Goal: Complete application form

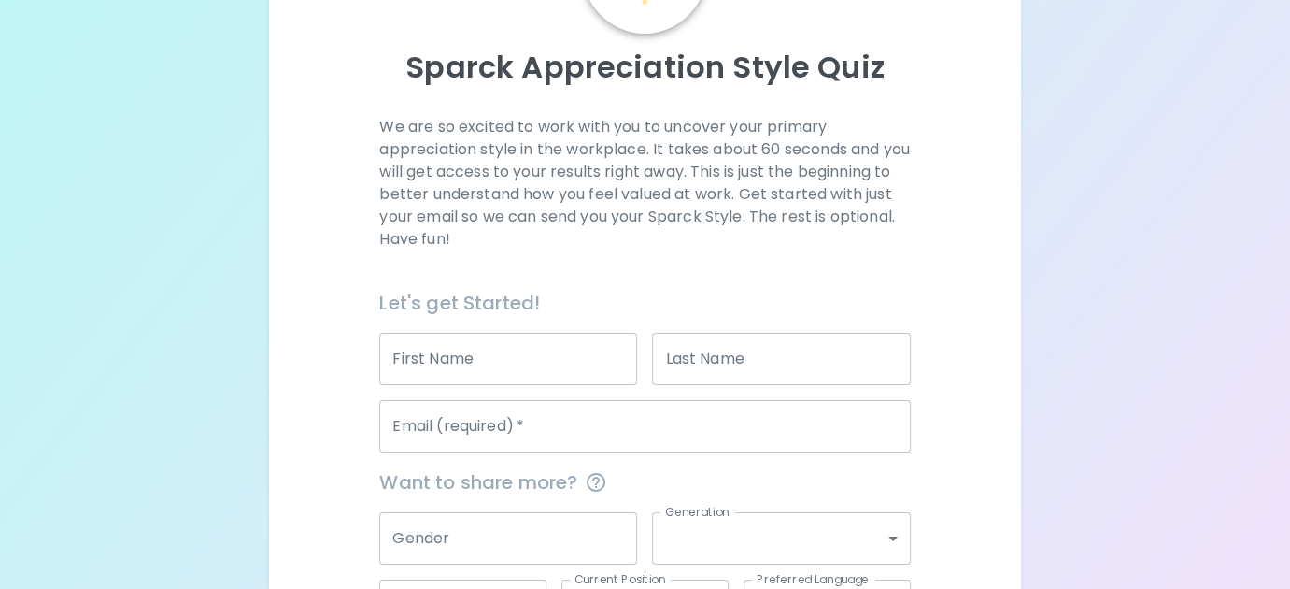
scroll to position [187, 0]
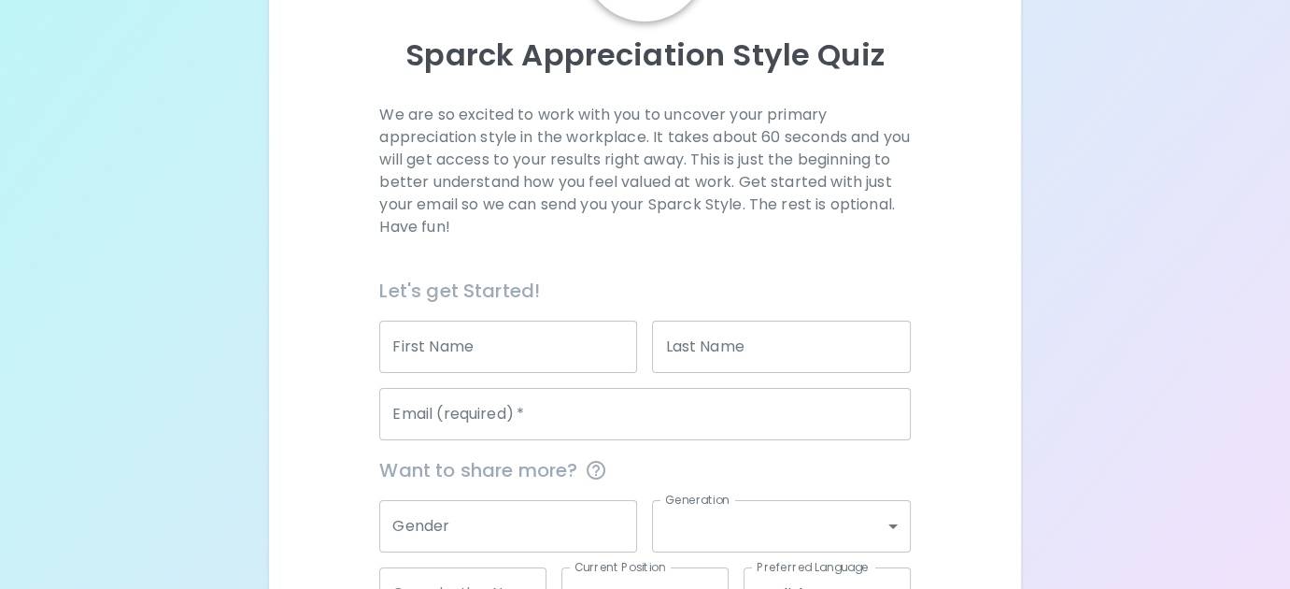
click at [467, 341] on input "First Name" at bounding box center [508, 346] width 258 height 52
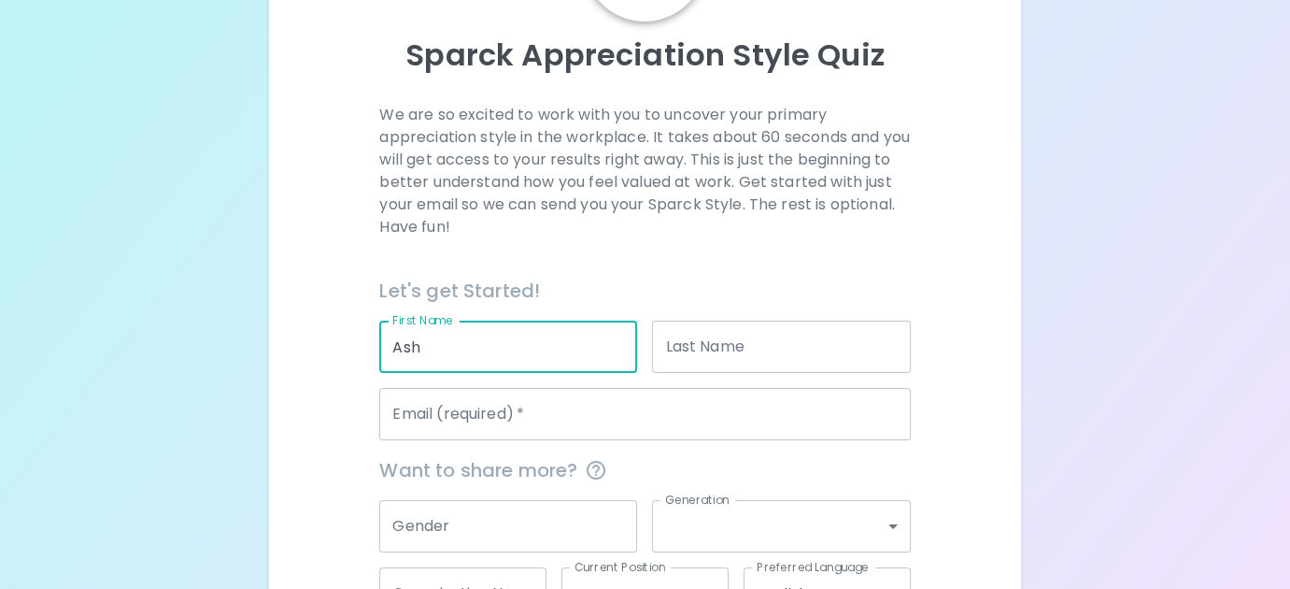
type input "Ash"
click at [578, 418] on input "Email (required)   *" at bounding box center [644, 414] width 531 height 52
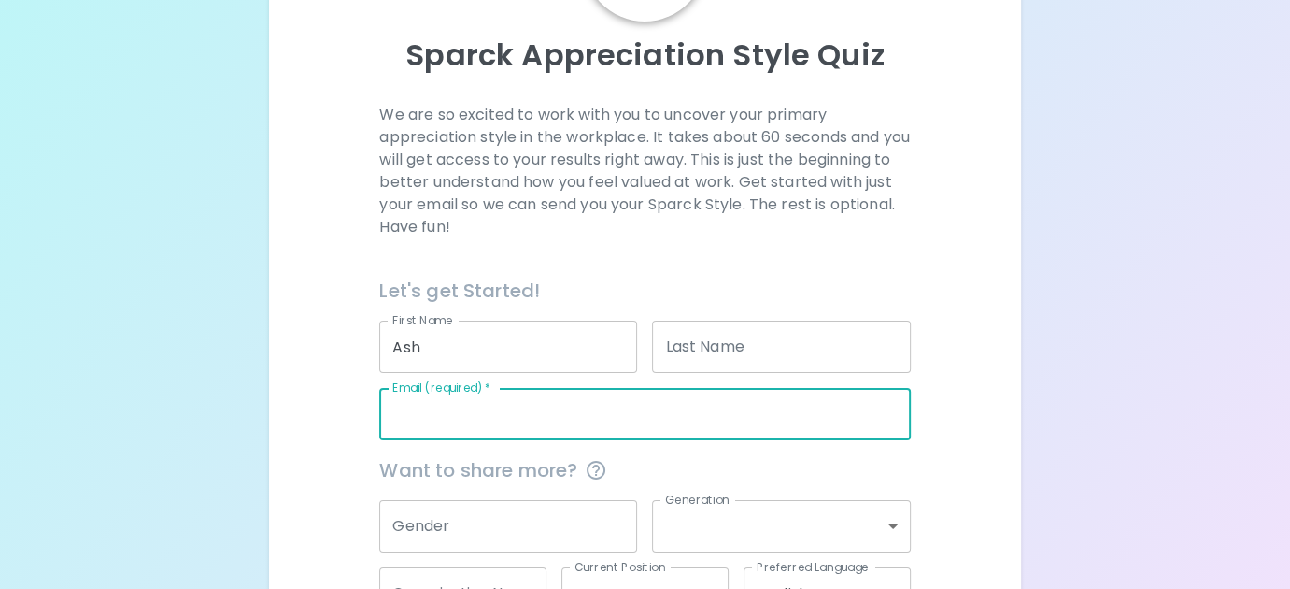
type input "[EMAIL_ADDRESS][DOMAIN_NAME]"
type input "Jiwa"
type input "[PERSON_NAME] Health Board"
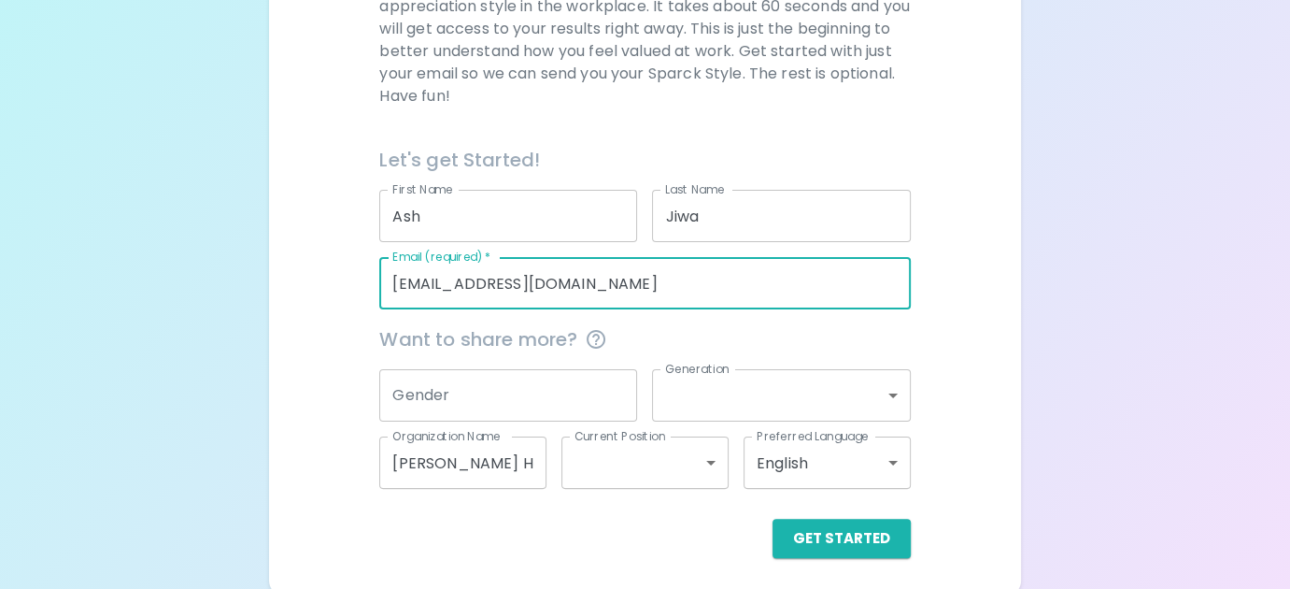
scroll to position [324, 0]
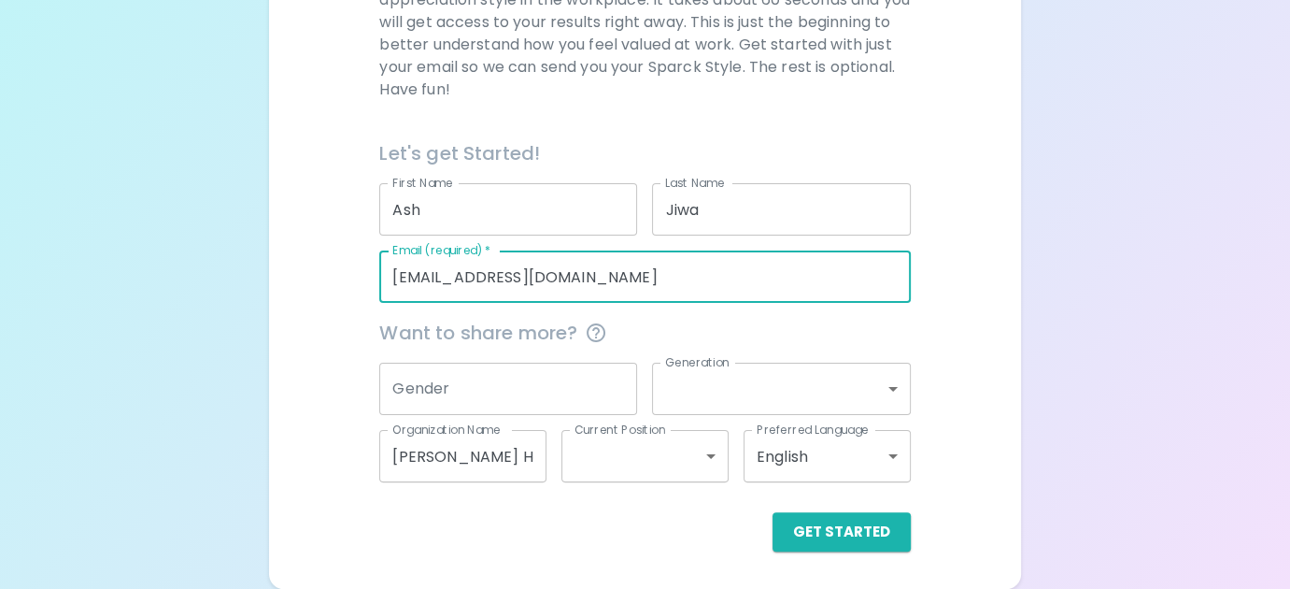
click at [493, 457] on input "[PERSON_NAME] Health Board" at bounding box center [462, 456] width 167 height 52
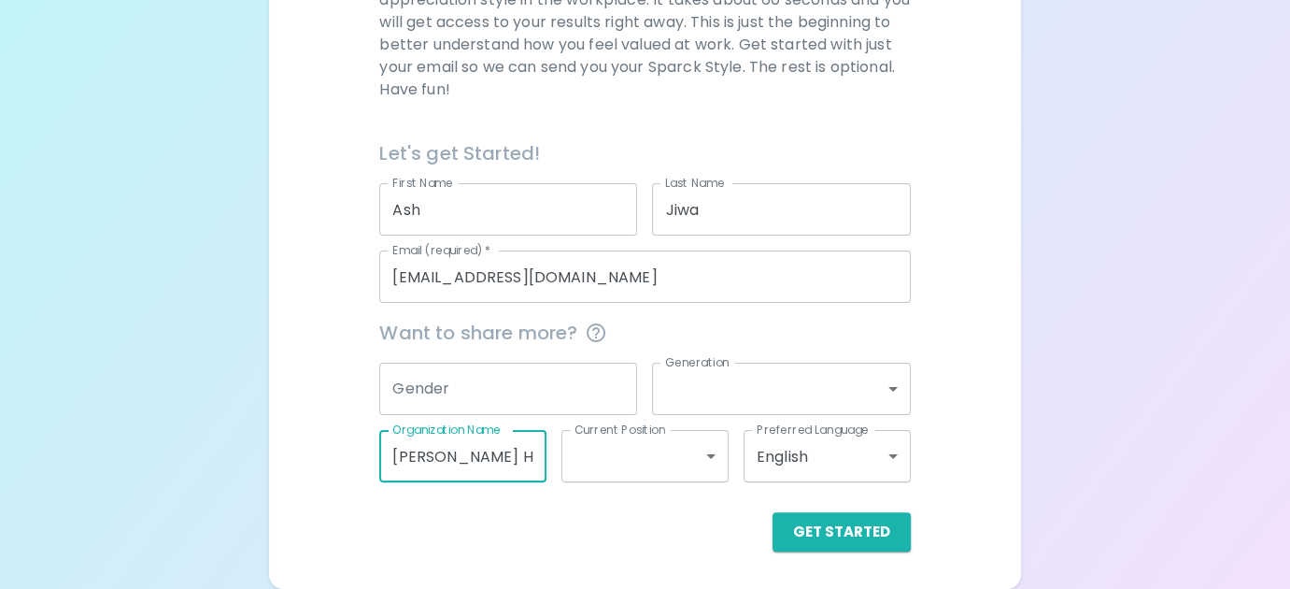
click at [493, 457] on input "[PERSON_NAME] Health Board" at bounding box center [462, 456] width 167 height 52
click at [843, 534] on button "Get Started" at bounding box center [842, 531] width 138 height 39
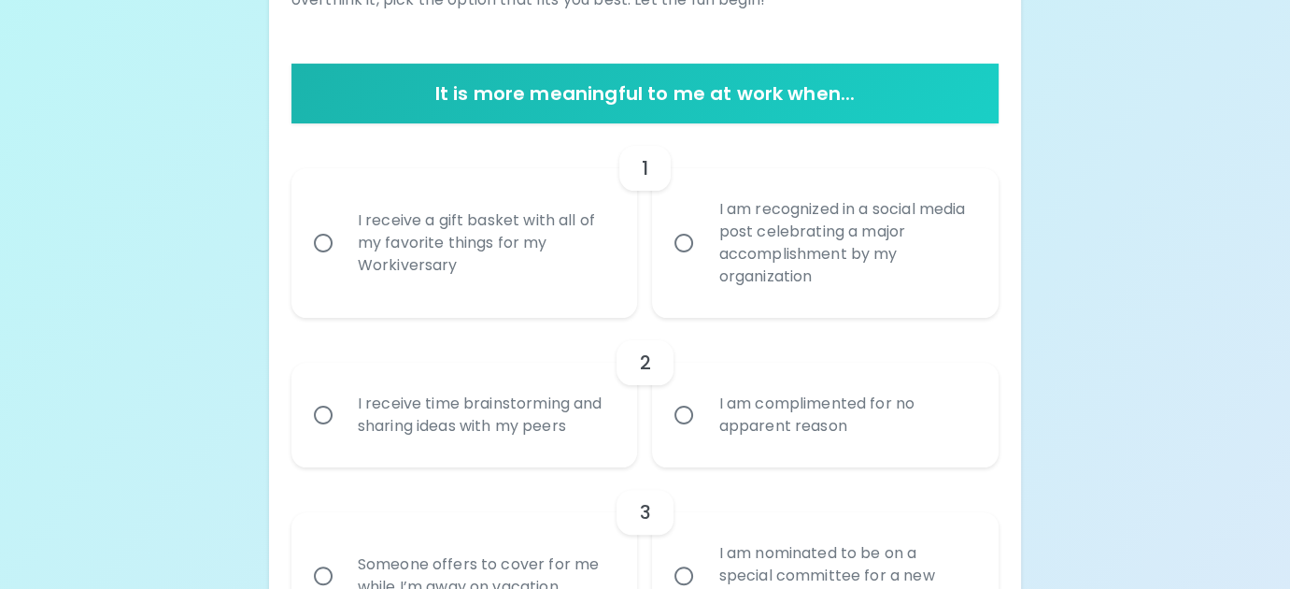
click at [458, 257] on div "I receive a gift basket with all of my favorite things for my Workiversary" at bounding box center [485, 243] width 285 height 112
click at [343, 257] on input "I receive a gift basket with all of my favorite things for my Workiversary" at bounding box center [323, 242] width 39 height 39
radio input "true"
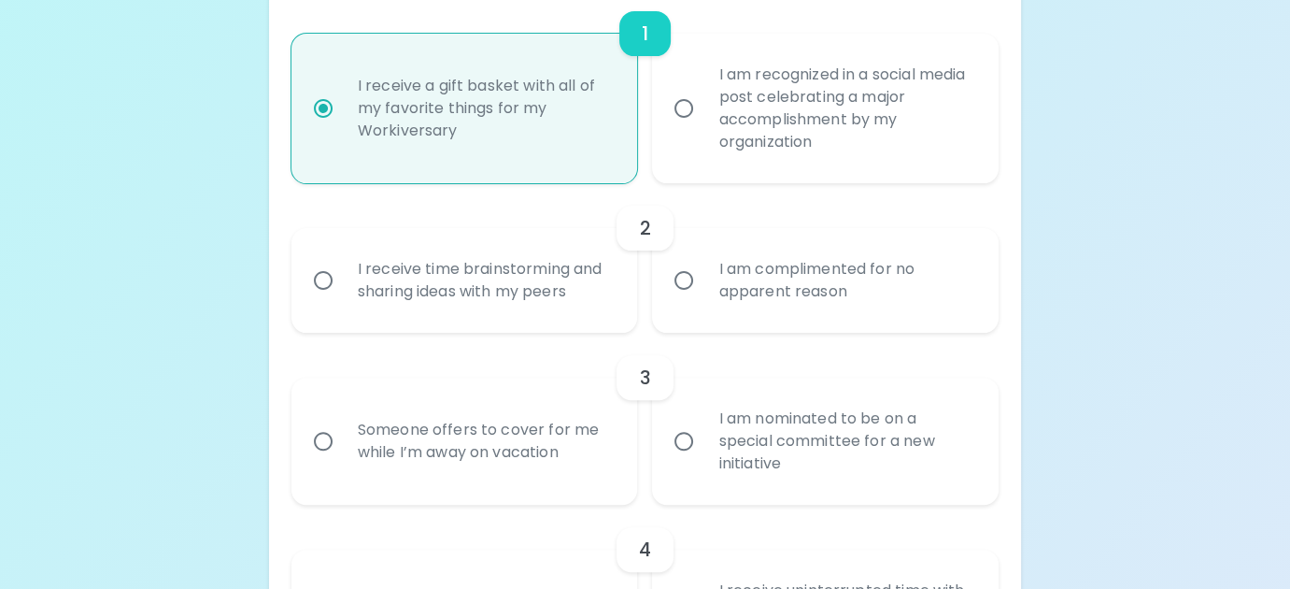
scroll to position [474, 0]
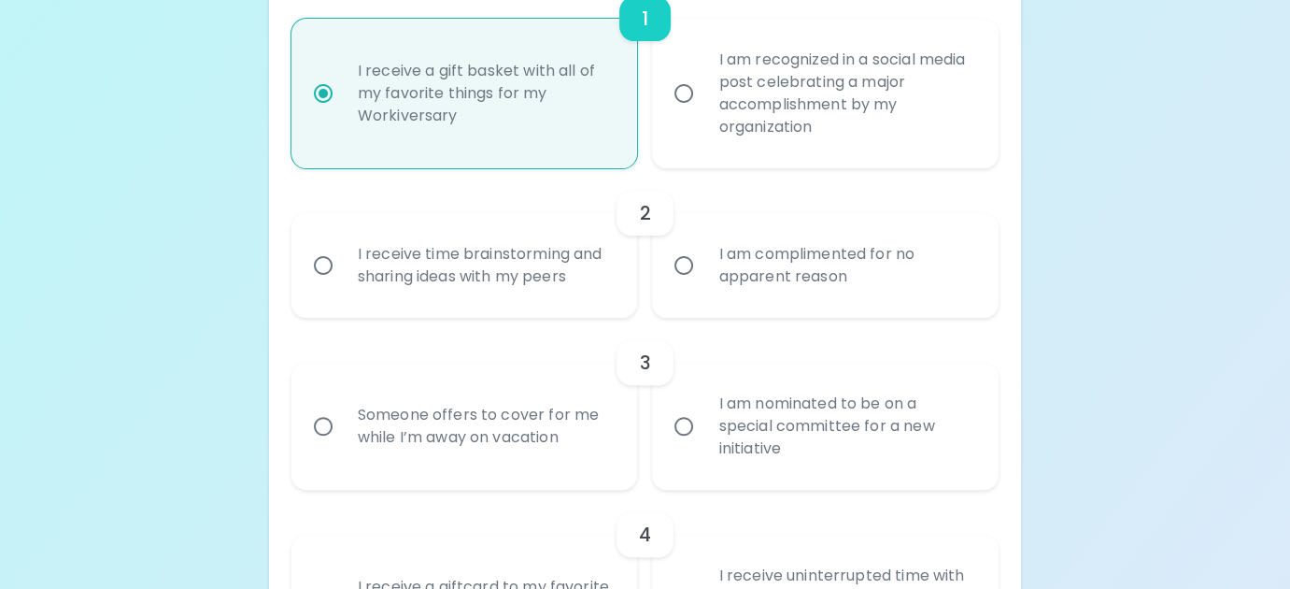
click at [443, 272] on div "I receive time brainstorming and sharing ideas with my peers" at bounding box center [485, 265] width 285 height 90
click at [343, 272] on input "I receive time brainstorming and sharing ideas with my peers" at bounding box center [323, 265] width 39 height 39
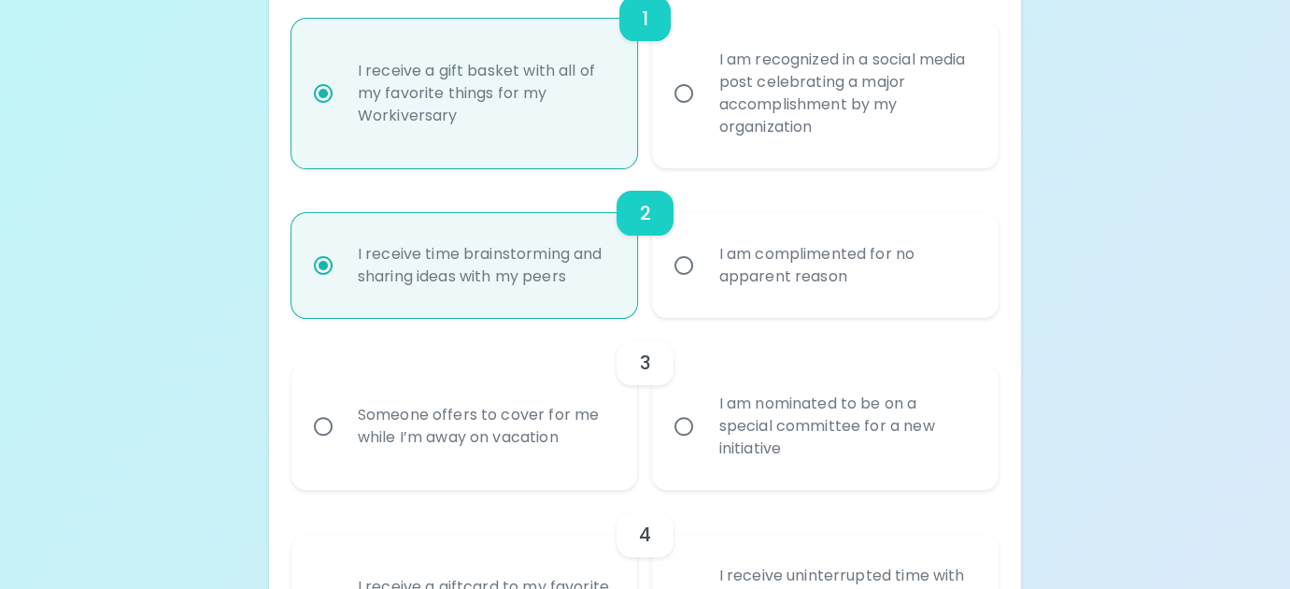
scroll to position [623, 0]
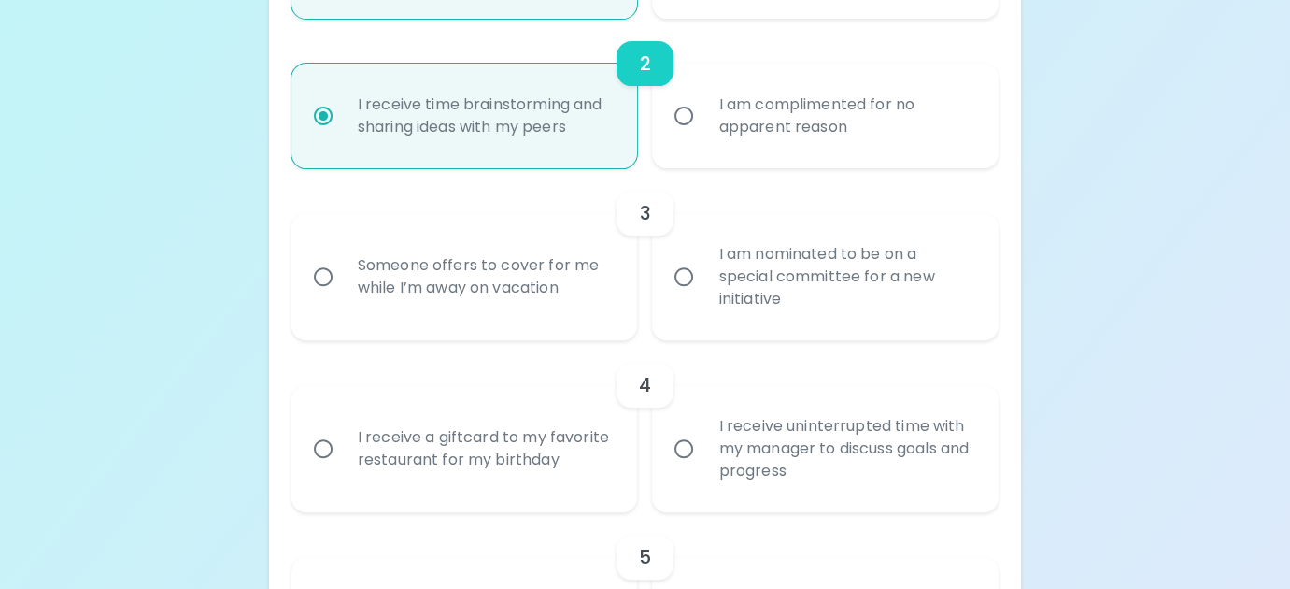
radio input "true"
click at [781, 269] on div "I am nominated to be on a special committee for a new initiative" at bounding box center [846, 276] width 285 height 112
click at [704, 269] on input "I am nominated to be on a special committee for a new initiative" at bounding box center [683, 276] width 39 height 39
radio input "false"
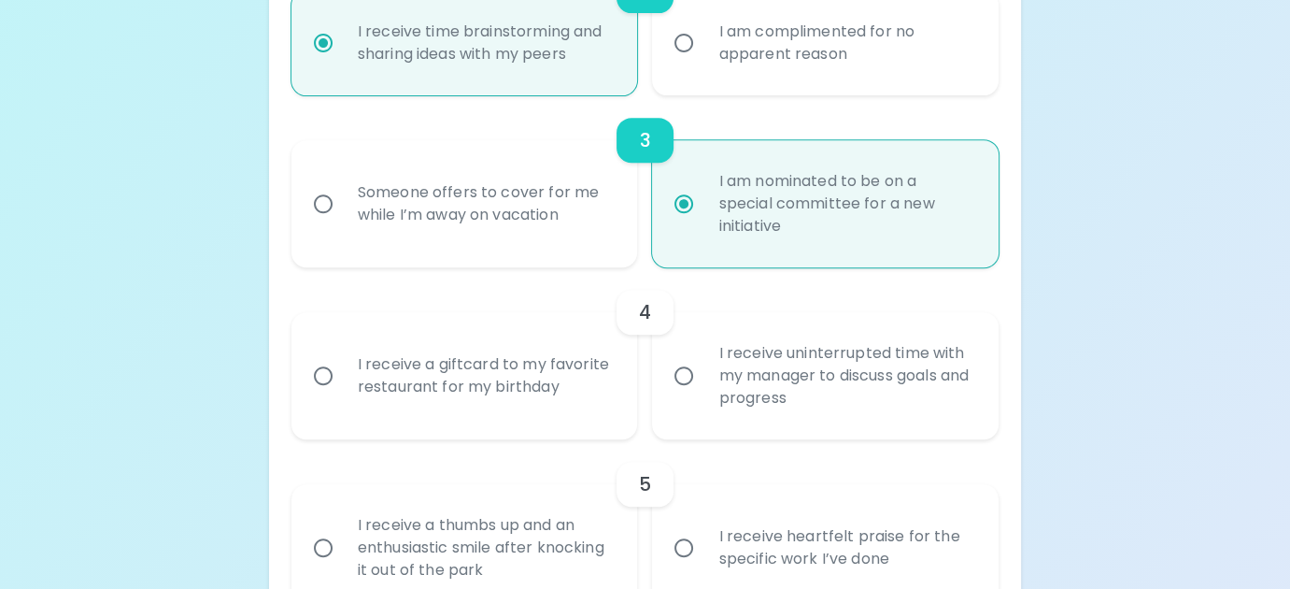
scroll to position [773, 0]
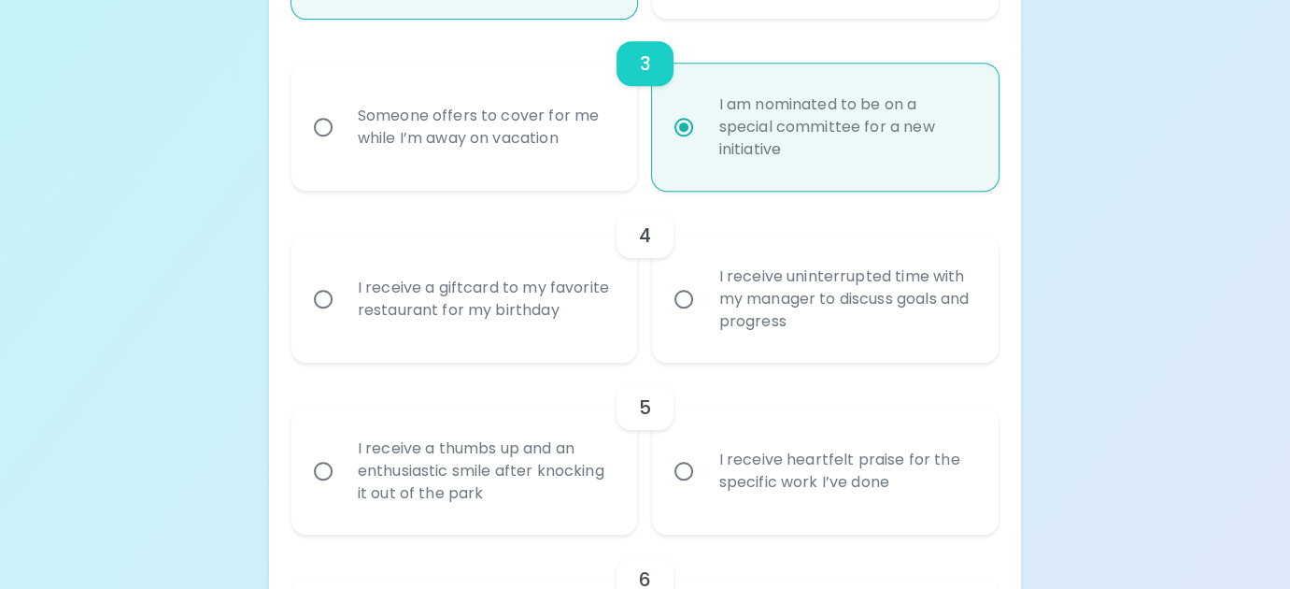
radio input "true"
click at [772, 298] on div "I receive uninterrupted time with my manager to discuss goals and progress" at bounding box center [846, 299] width 285 height 112
click at [704, 298] on input "I receive uninterrupted time with my manager to discuss goals and progress" at bounding box center [683, 298] width 39 height 39
radio input "false"
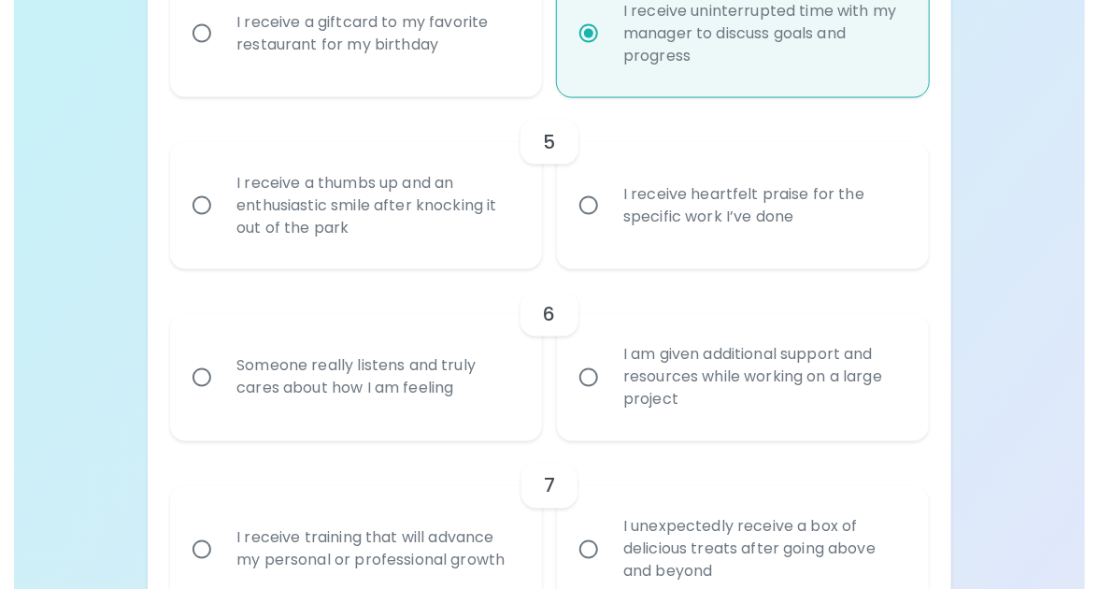
scroll to position [971, 0]
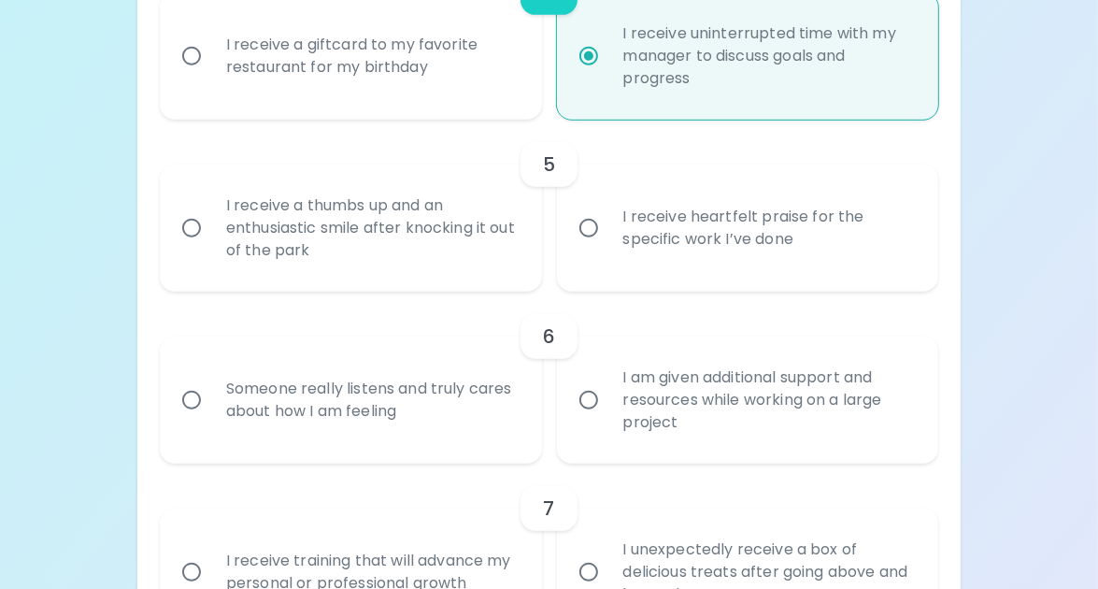
radio input "true"
click at [355, 234] on div "I receive a thumbs up and an enthusiastic smile after knocking it out of the pa…" at bounding box center [371, 228] width 320 height 112
click at [211, 234] on input "I receive a thumbs up and an enthusiastic smile after knocking it out of the pa…" at bounding box center [191, 227] width 39 height 39
radio input "false"
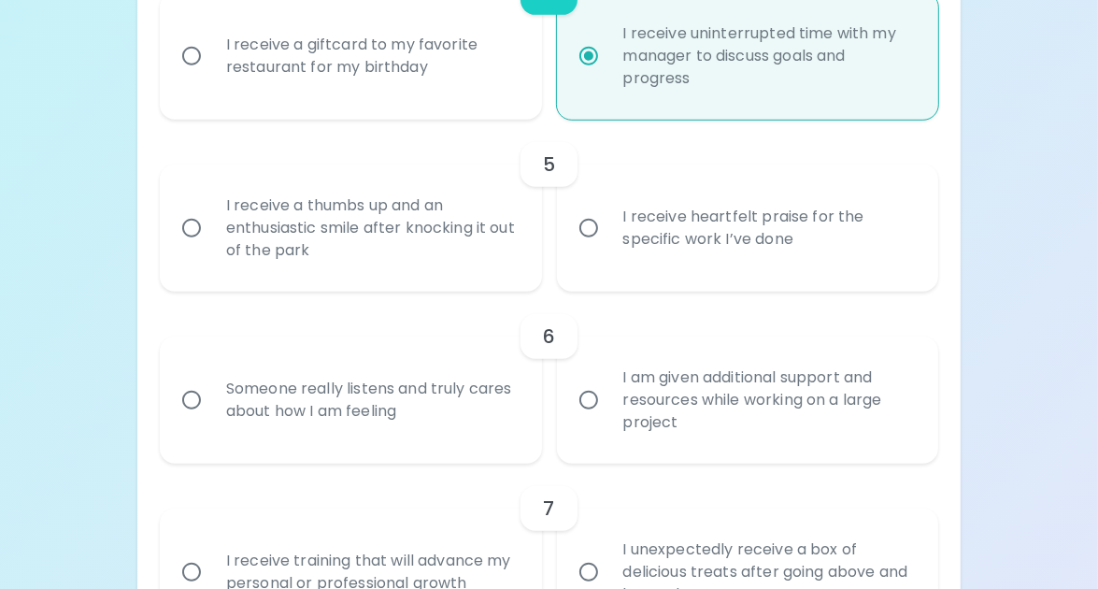
radio input "false"
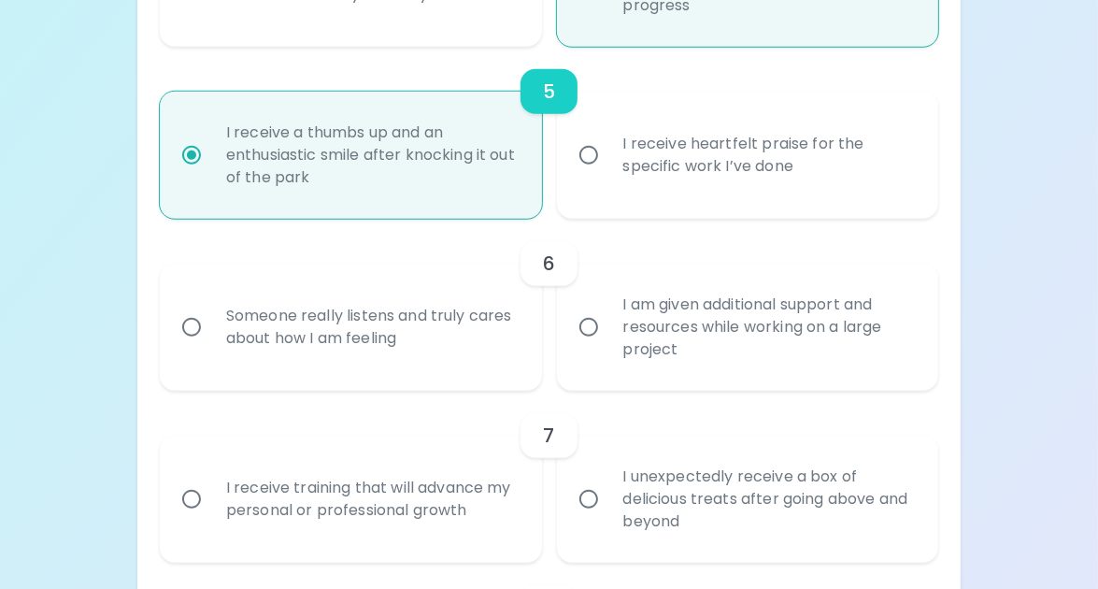
scroll to position [1120, 0]
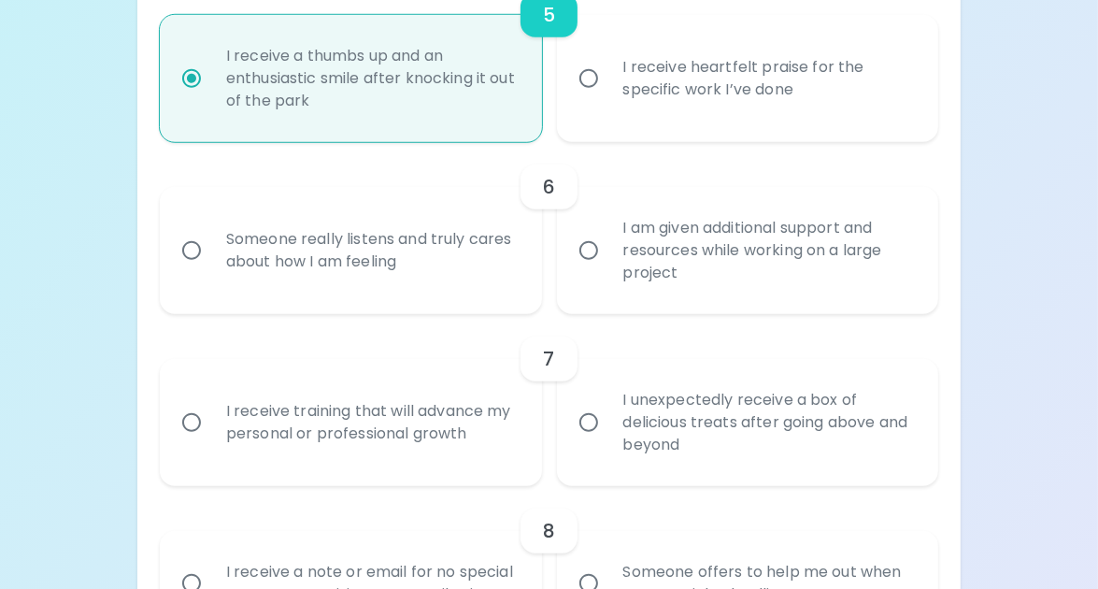
radio input "true"
click at [434, 263] on div "Someone really listens and truly cares about how I am feeling" at bounding box center [371, 251] width 320 height 90
click at [211, 263] on input "Someone really listens and truly cares about how I am feeling" at bounding box center [191, 250] width 39 height 39
radio input "false"
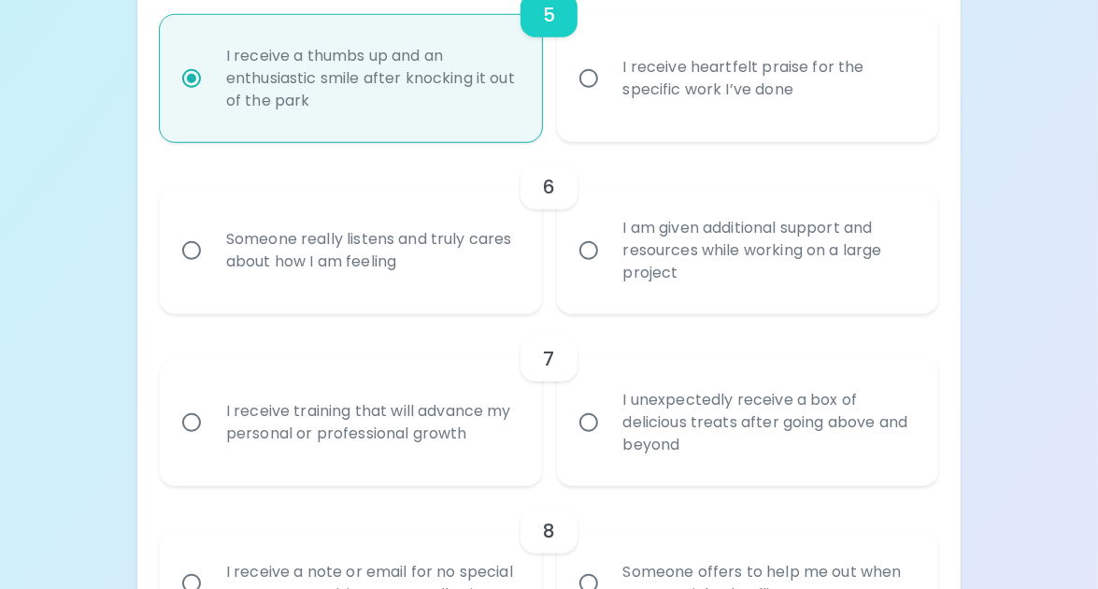
radio input "false"
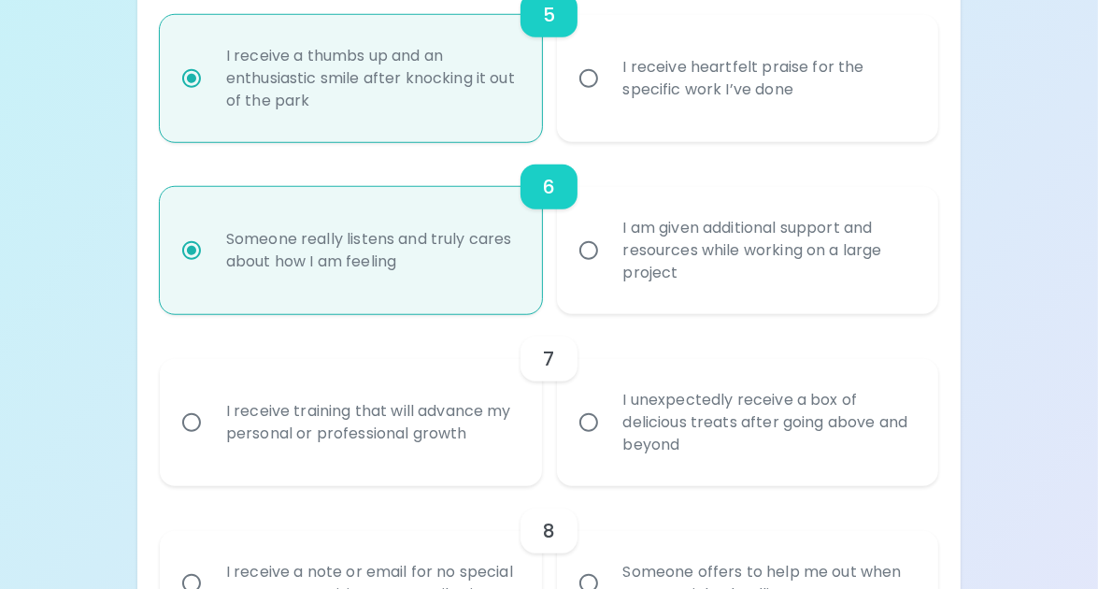
scroll to position [1270, 0]
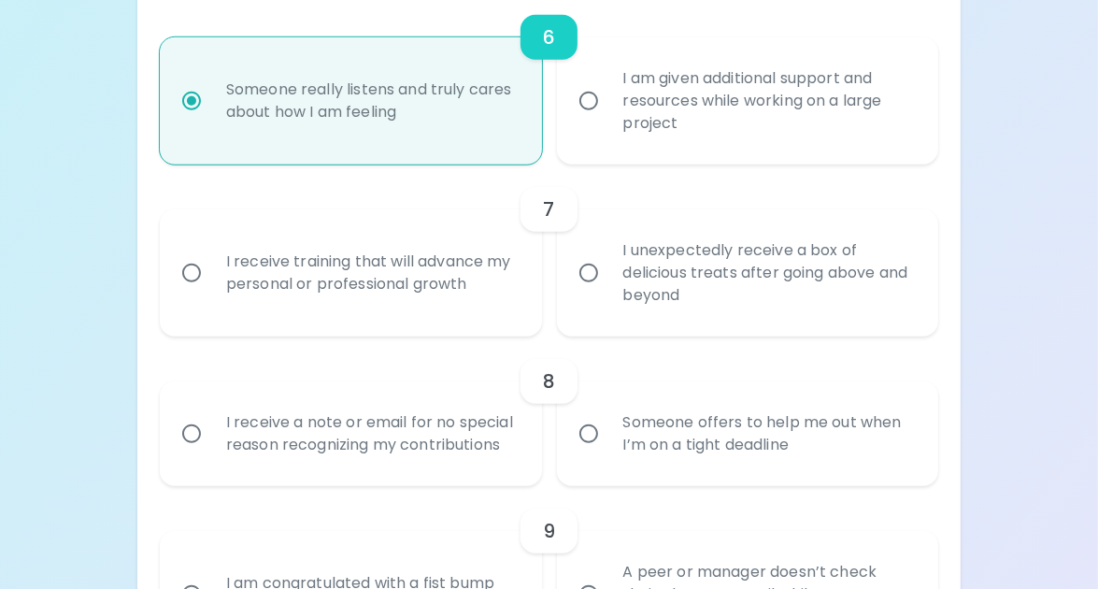
radio input "true"
click at [408, 267] on div "I receive training that will advance my personal or professional growth" at bounding box center [371, 273] width 320 height 90
click at [211, 267] on input "I receive training that will advance my personal or professional growth" at bounding box center [191, 272] width 39 height 39
radio input "false"
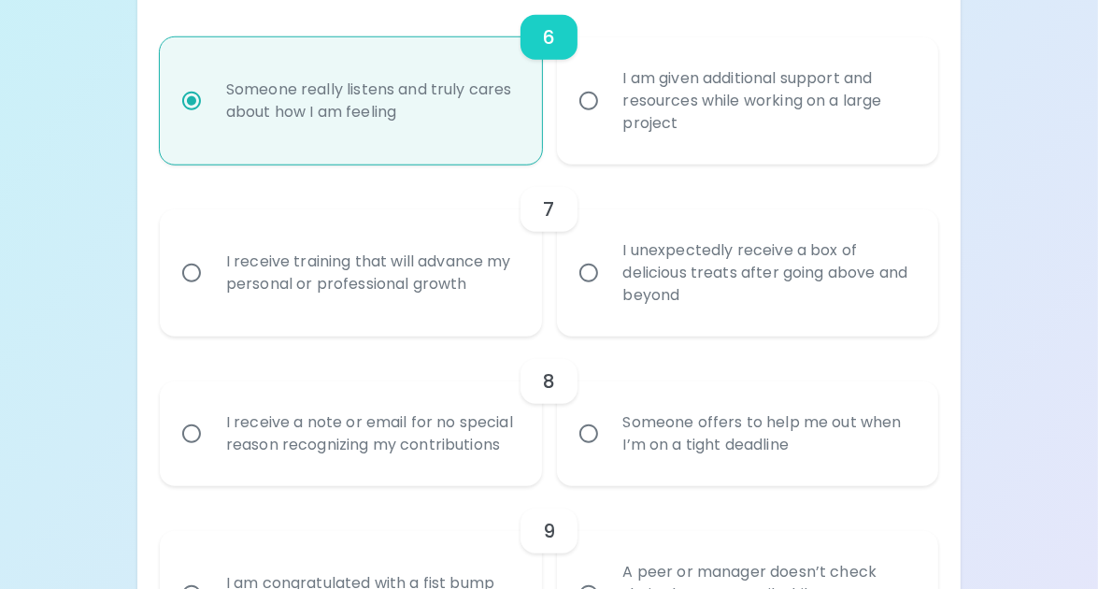
radio input "false"
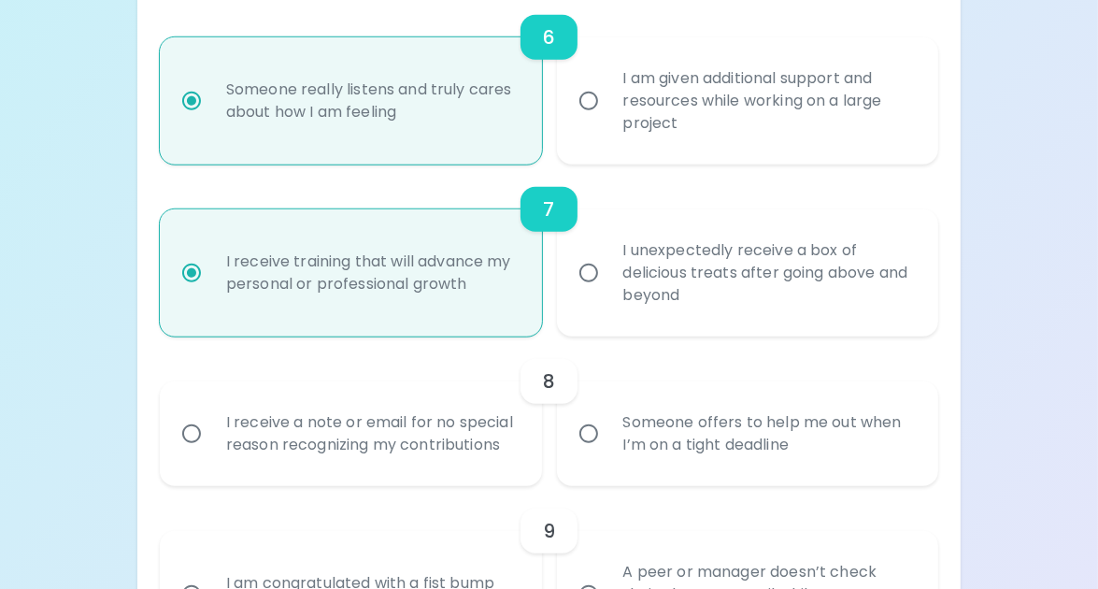
scroll to position [1419, 0]
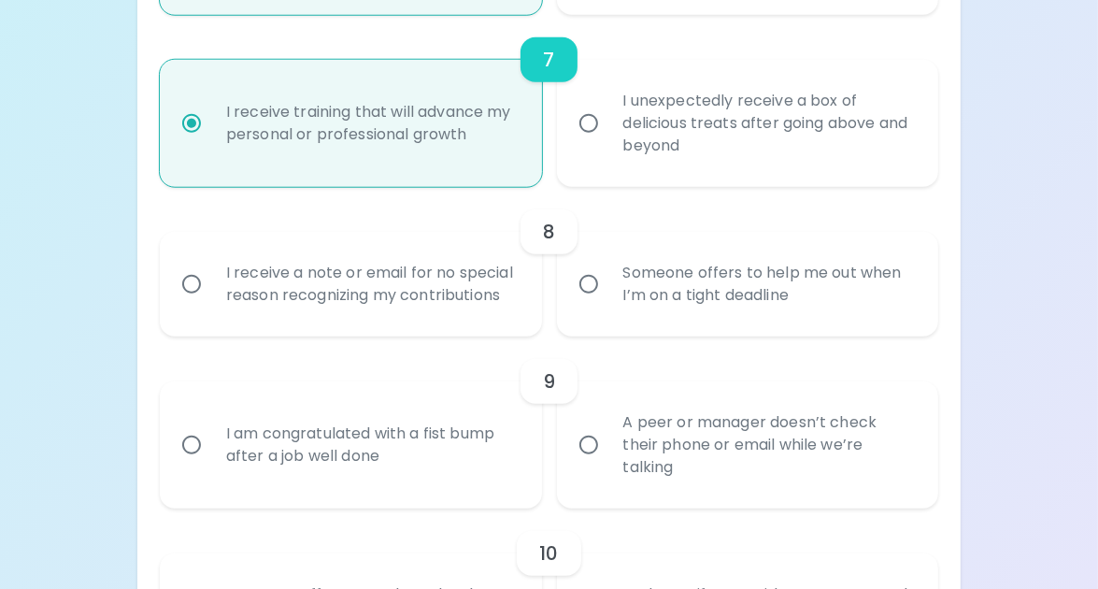
radio input "true"
click at [648, 280] on div "Someone offers to help me out when I’m on a tight deadline" at bounding box center [768, 284] width 320 height 90
click at [608, 280] on input "Someone offers to help me out when I’m on a tight deadline" at bounding box center [588, 283] width 39 height 39
radio input "false"
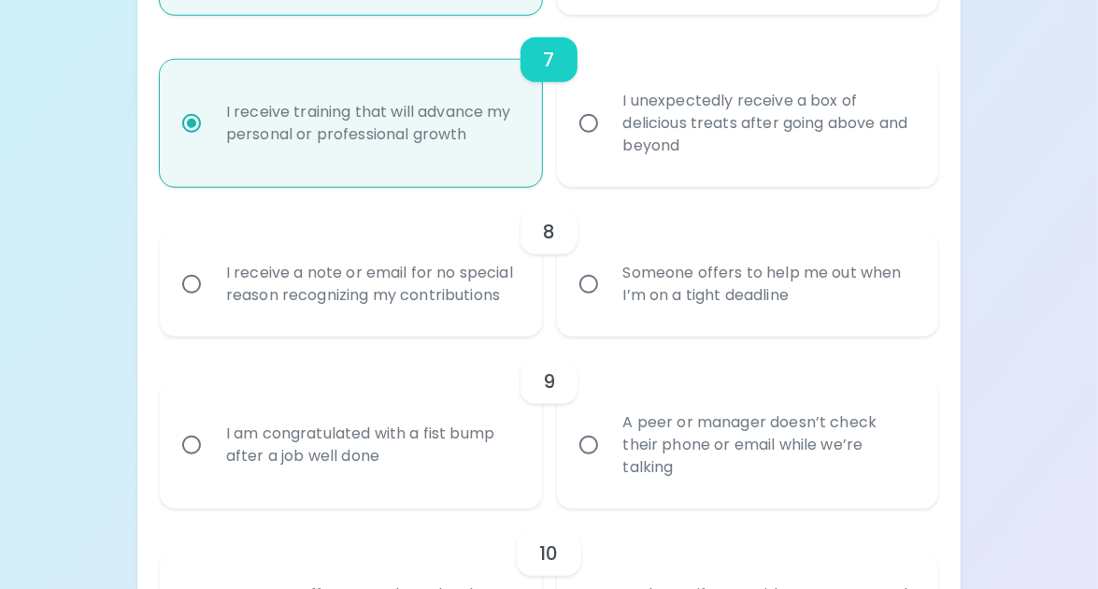
radio input "false"
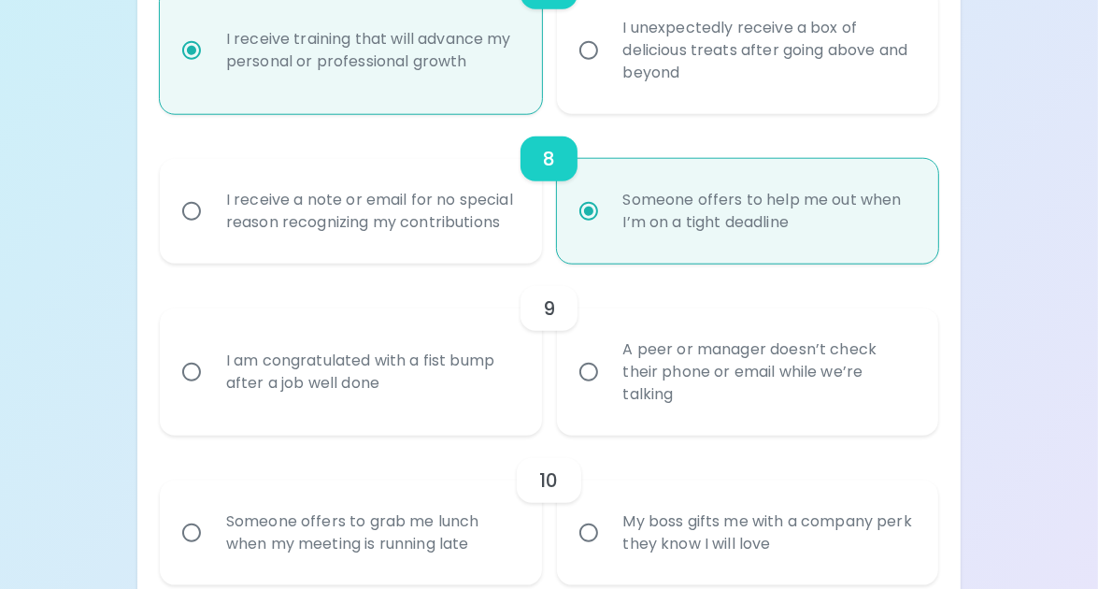
scroll to position [1569, 0]
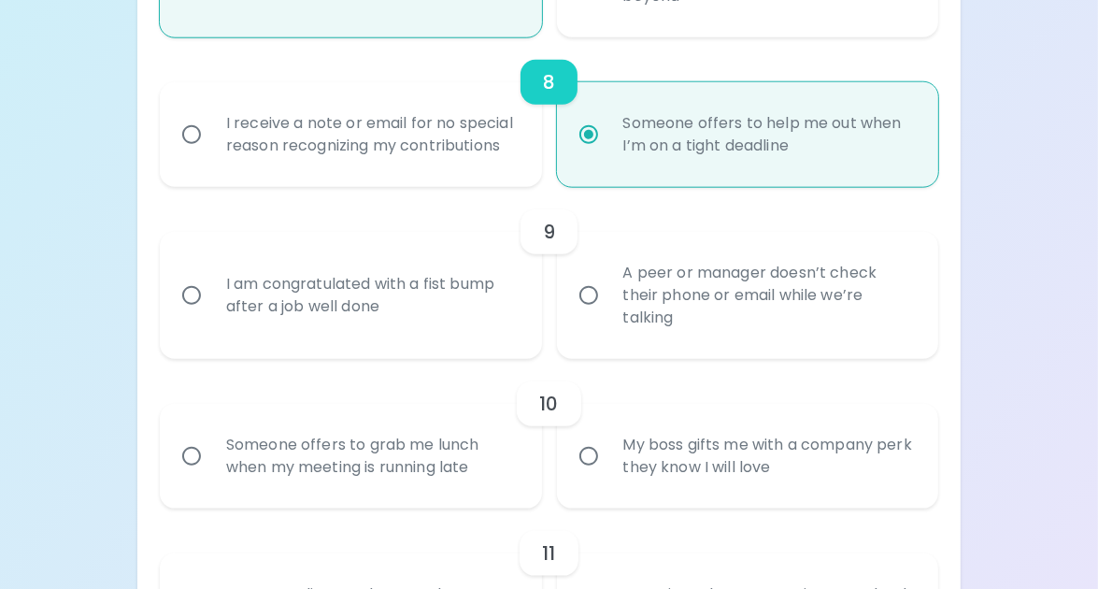
radio input "true"
click at [641, 302] on div "A peer or manager doesn’t check their phone or email while we’re talking" at bounding box center [768, 295] width 320 height 112
click at [608, 302] on input "A peer or manager doesn’t check their phone or email while we’re talking" at bounding box center [588, 295] width 39 height 39
radio input "false"
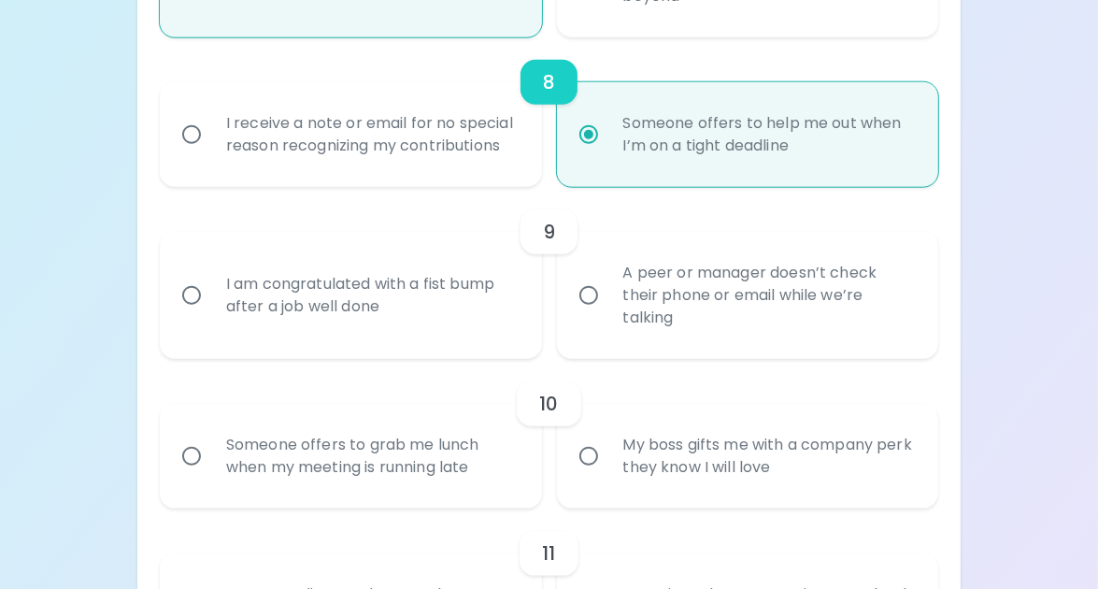
radio input "false"
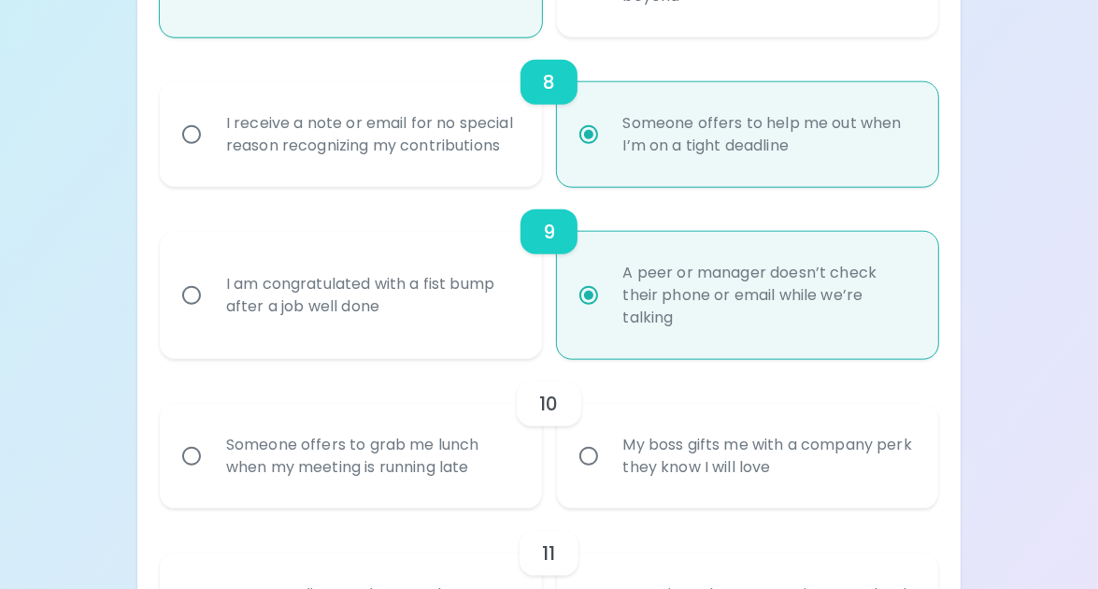
scroll to position [1718, 0]
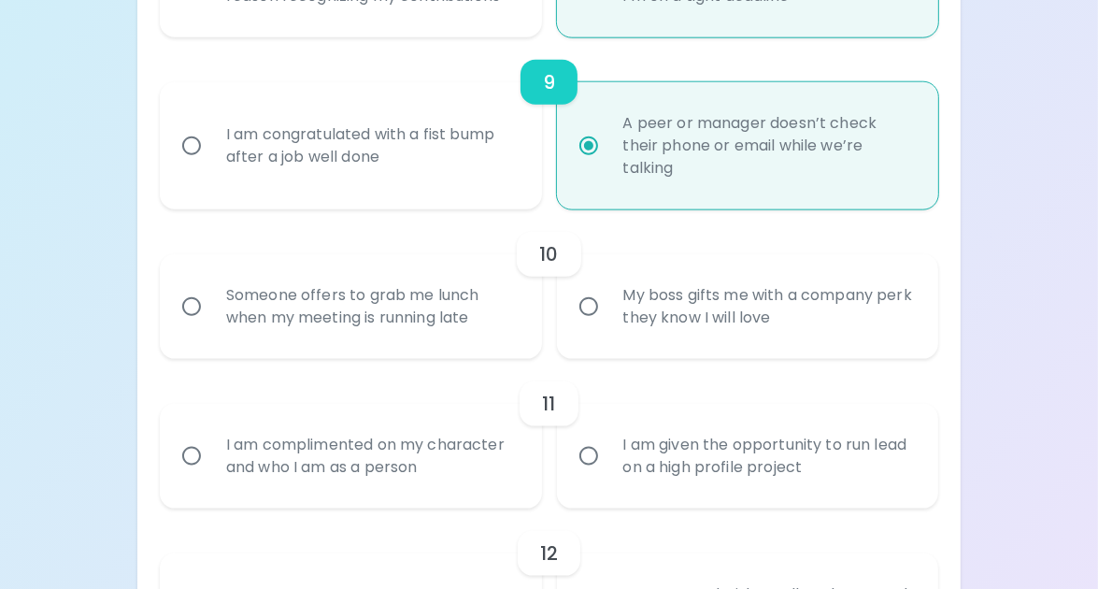
radio input "true"
click at [685, 297] on div "My boss gifts me with a company perk they know I will love" at bounding box center [768, 307] width 320 height 90
click at [608, 297] on input "My boss gifts me with a company perk they know I will love" at bounding box center [588, 306] width 39 height 39
radio input "false"
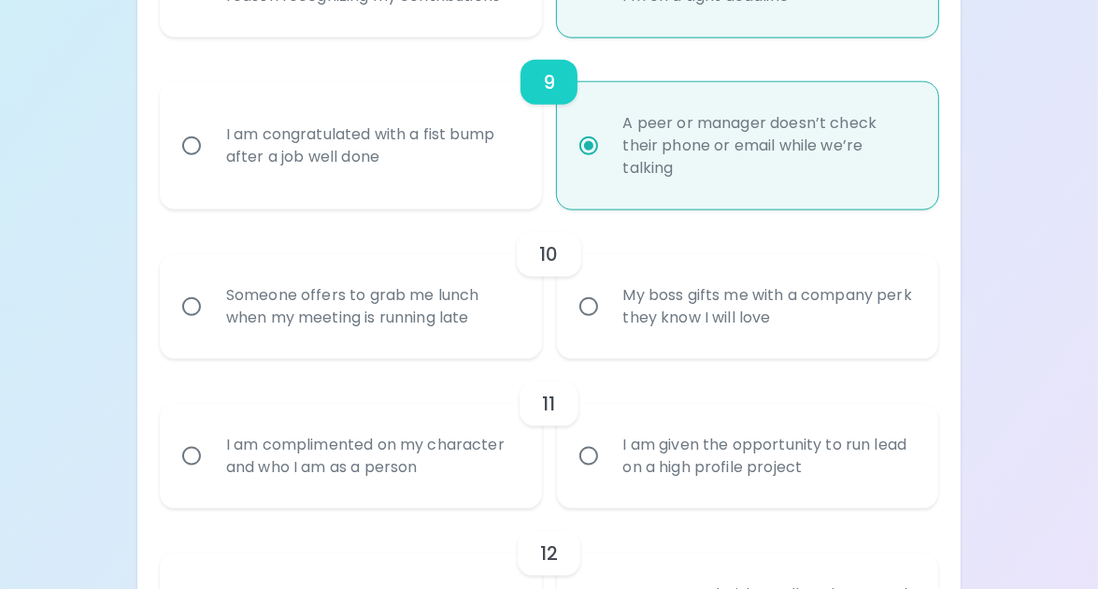
radio input "false"
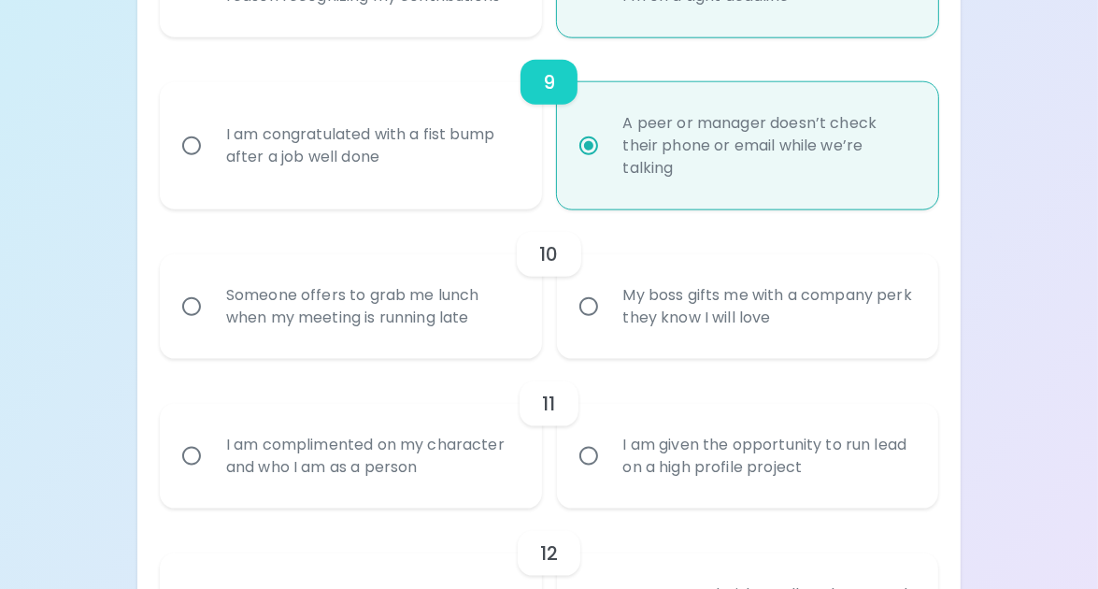
radio input "false"
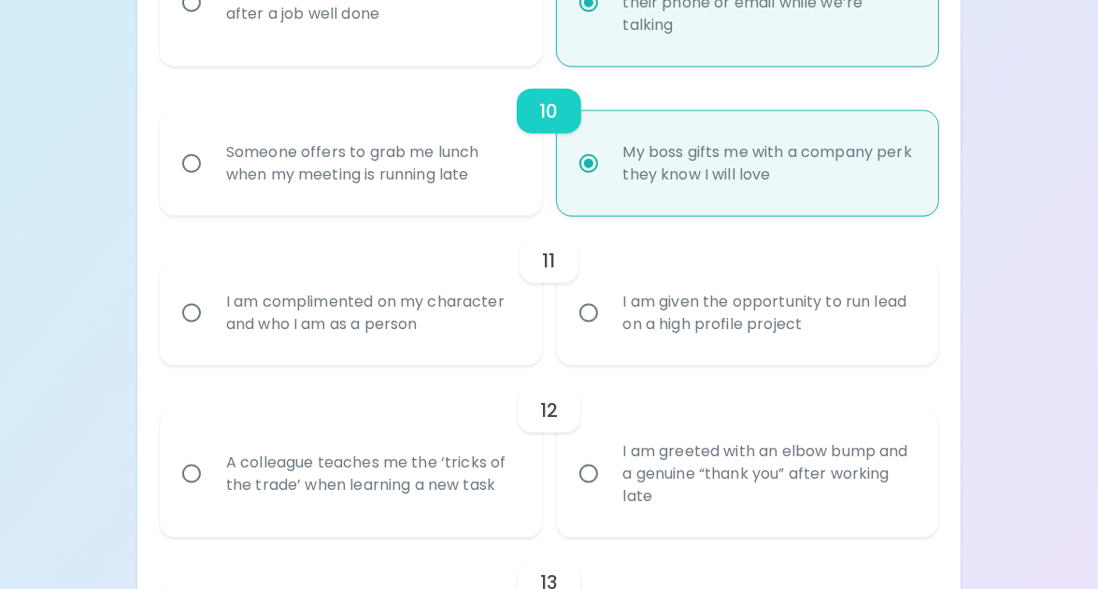
scroll to position [1868, 0]
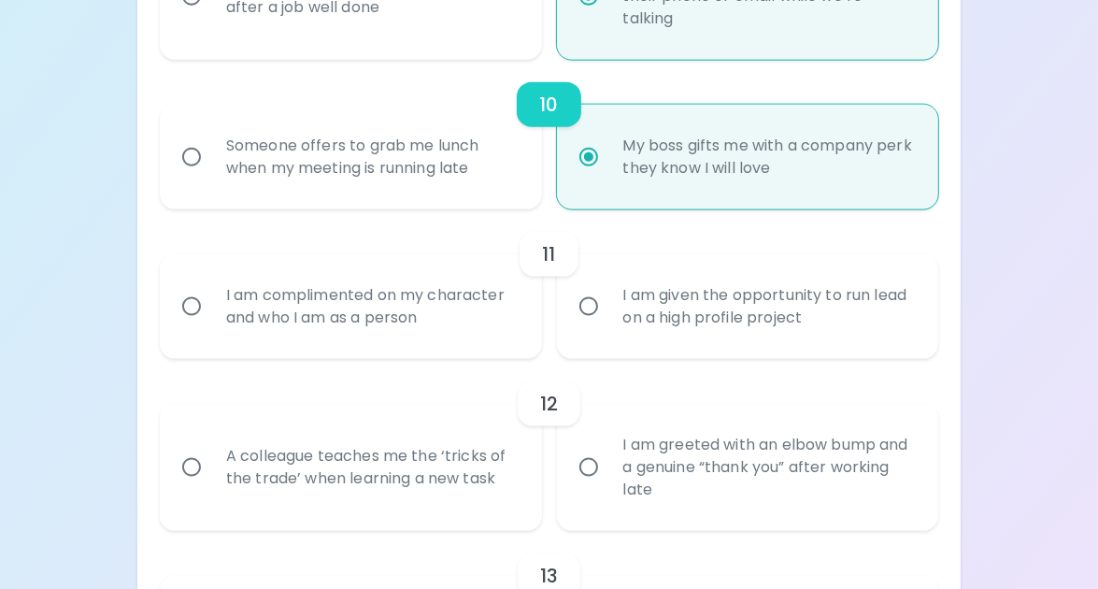
radio input "true"
click at [688, 306] on div "I am given the opportunity to run lead on a high profile project" at bounding box center [768, 307] width 320 height 90
click at [608, 306] on input "I am given the opportunity to run lead on a high profile project" at bounding box center [588, 306] width 39 height 39
radio input "false"
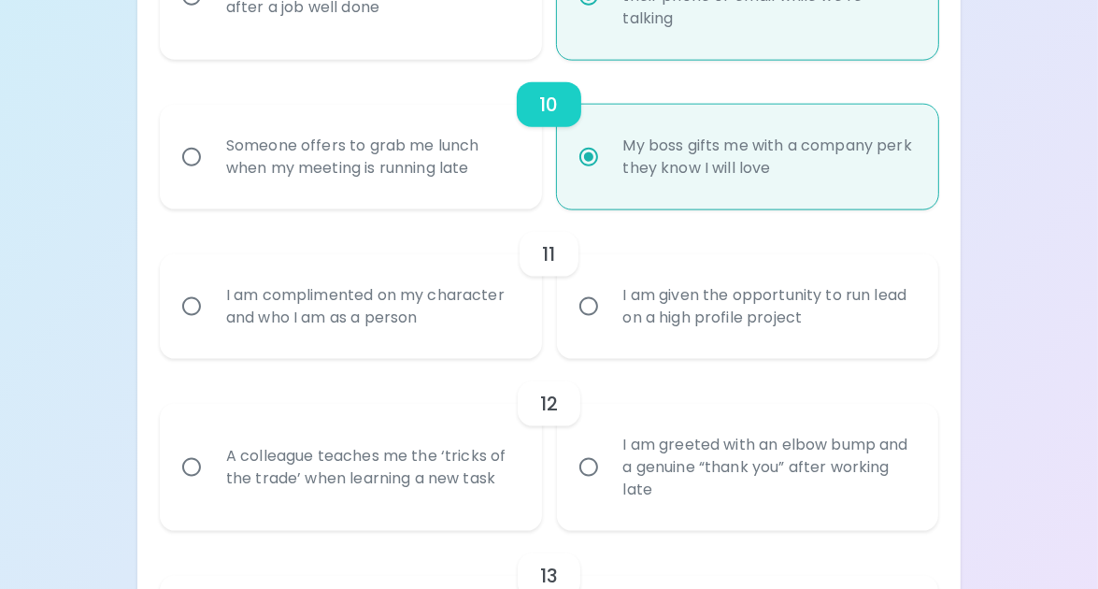
radio input "false"
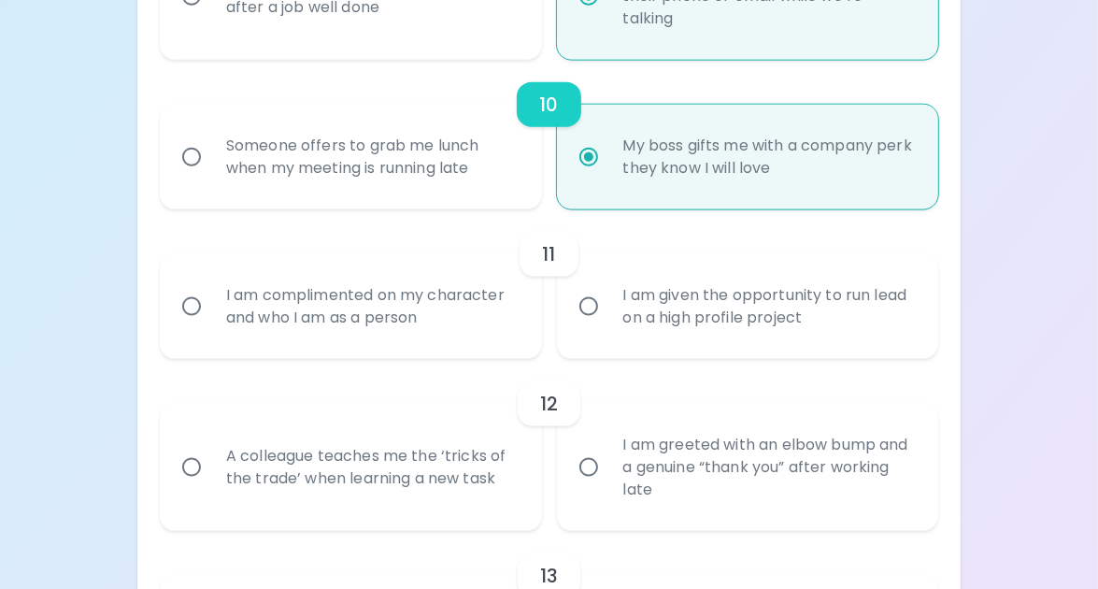
radio input "false"
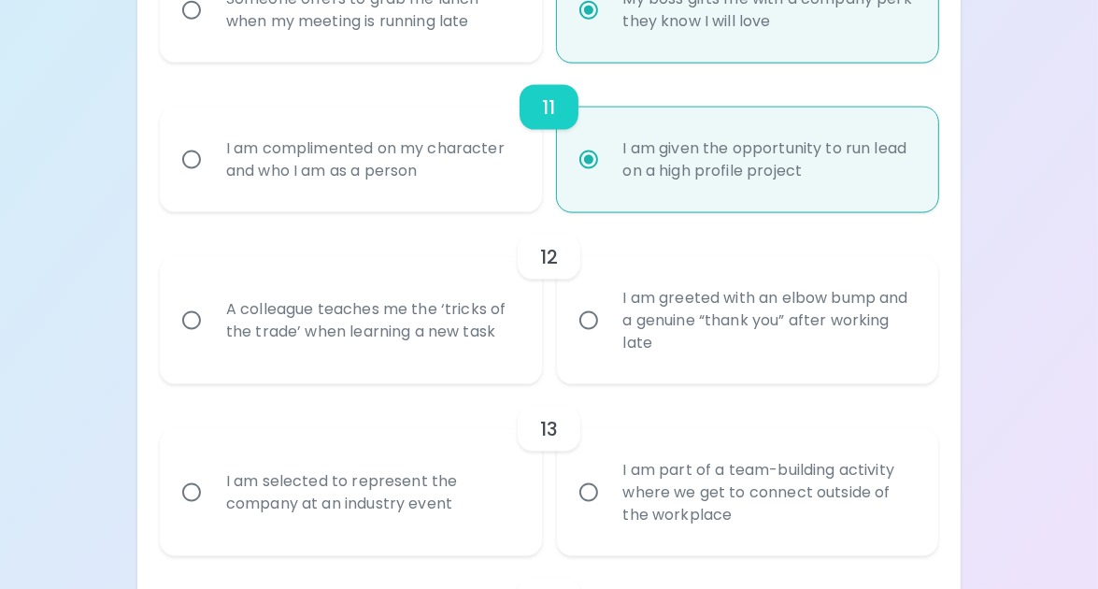
scroll to position [2017, 0]
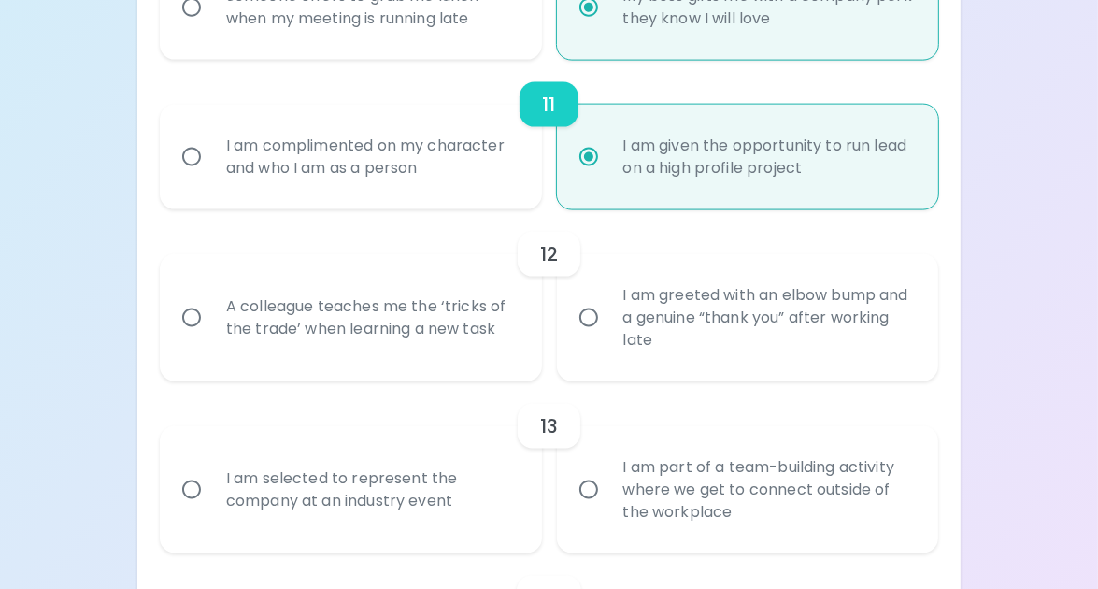
radio input "true"
click at [377, 319] on div "A colleague teaches me the ‘tricks of the trade’ when learning a new task" at bounding box center [371, 318] width 320 height 90
click at [211, 319] on input "A colleague teaches me the ‘tricks of the trade’ when learning a new task" at bounding box center [191, 317] width 39 height 39
radio input "false"
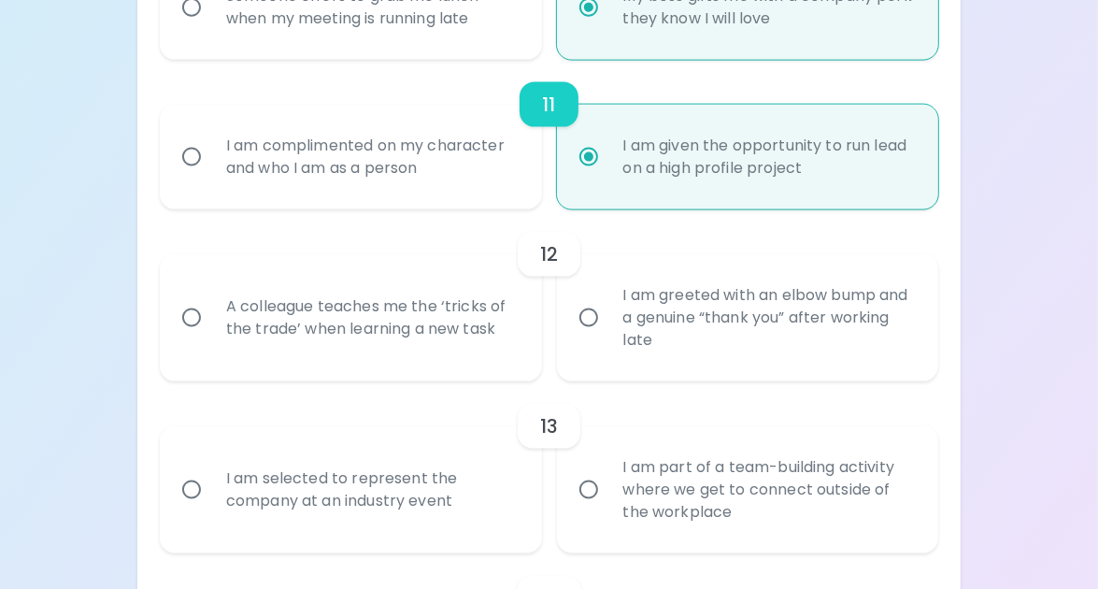
radio input "false"
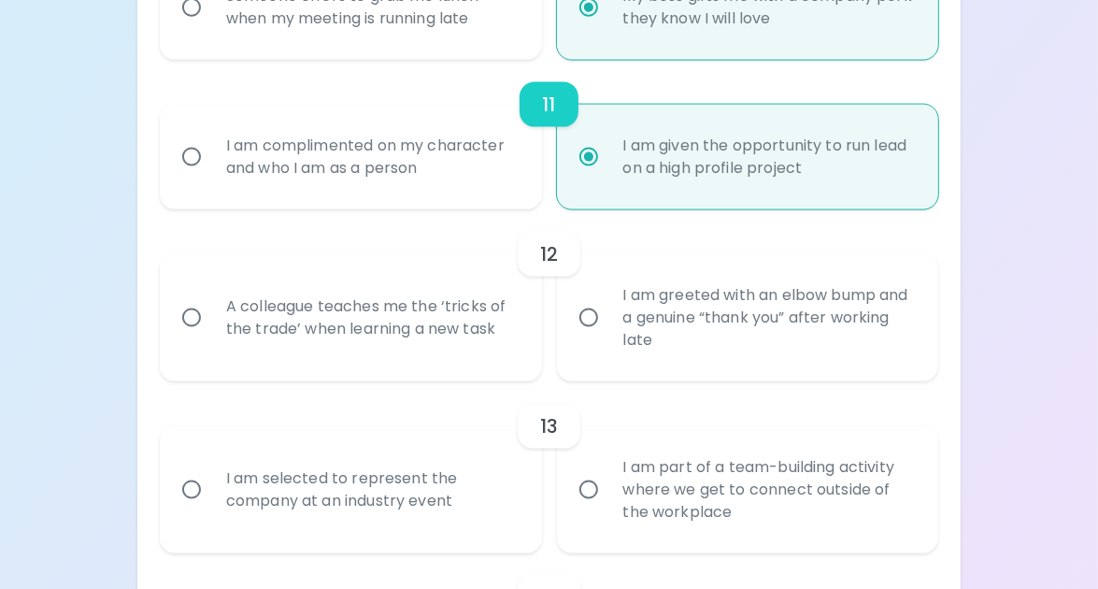
radio input "false"
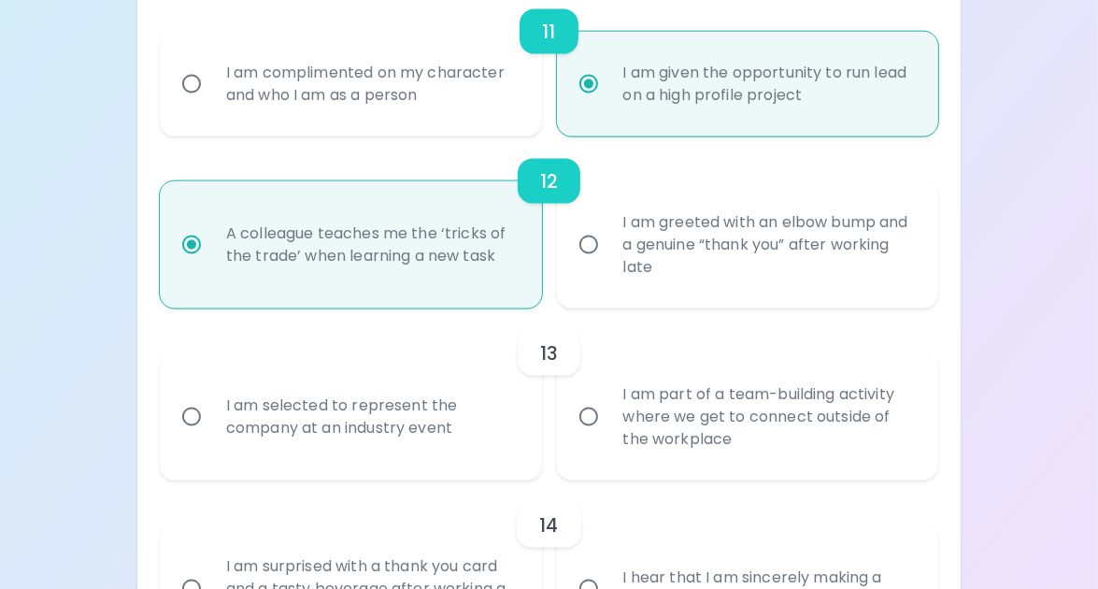
scroll to position [2167, 0]
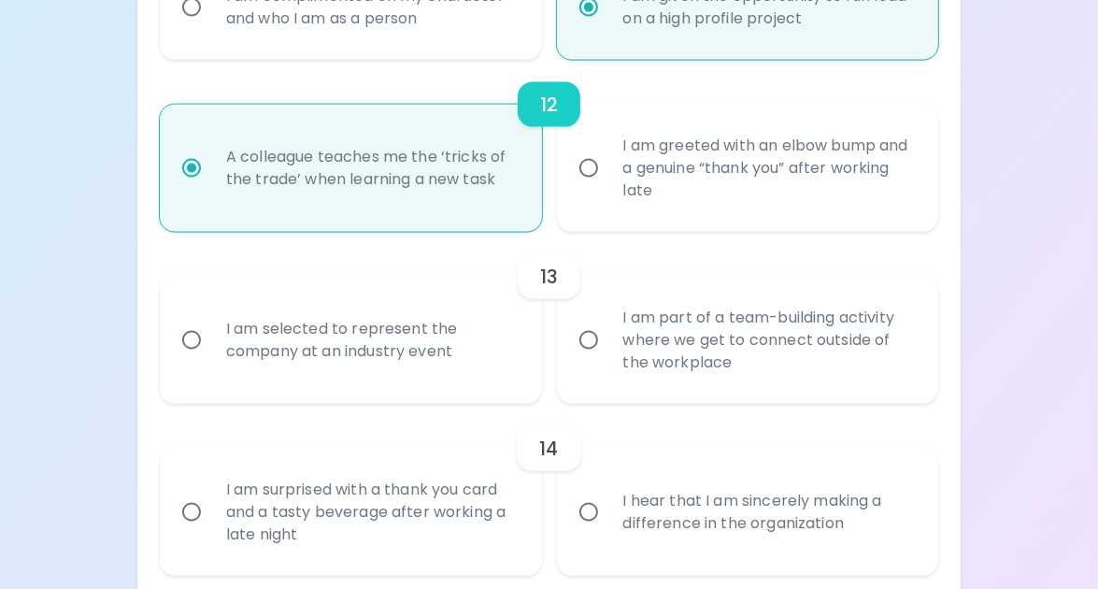
radio input "true"
click at [318, 310] on div "I am selected to represent the company at an industry event" at bounding box center [371, 340] width 320 height 90
click at [211, 320] on input "I am selected to represent the company at an industry event" at bounding box center [191, 339] width 39 height 39
radio input "false"
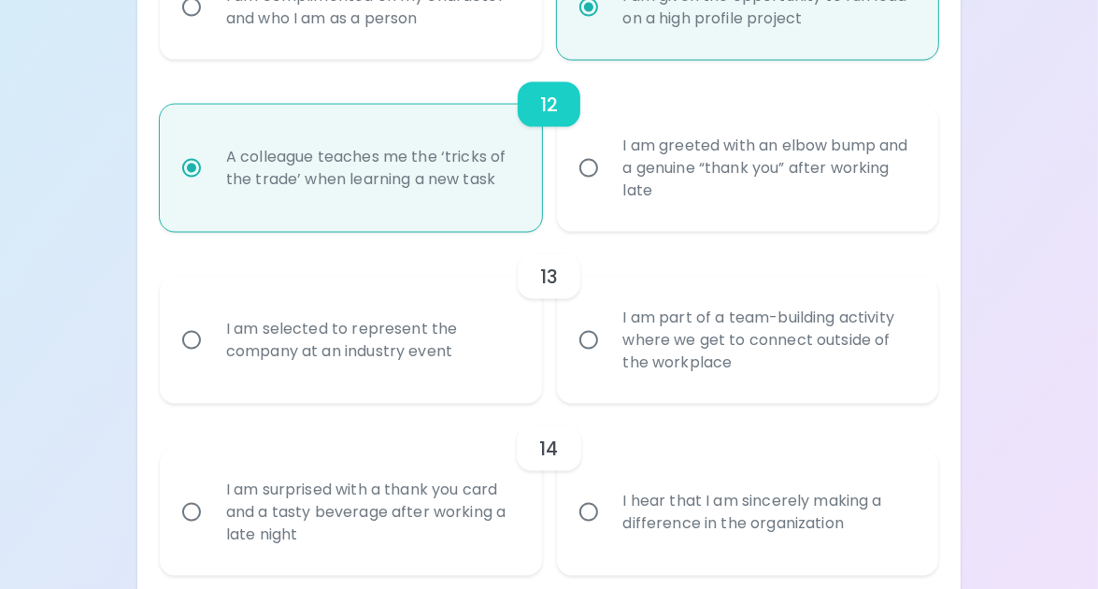
radio input "false"
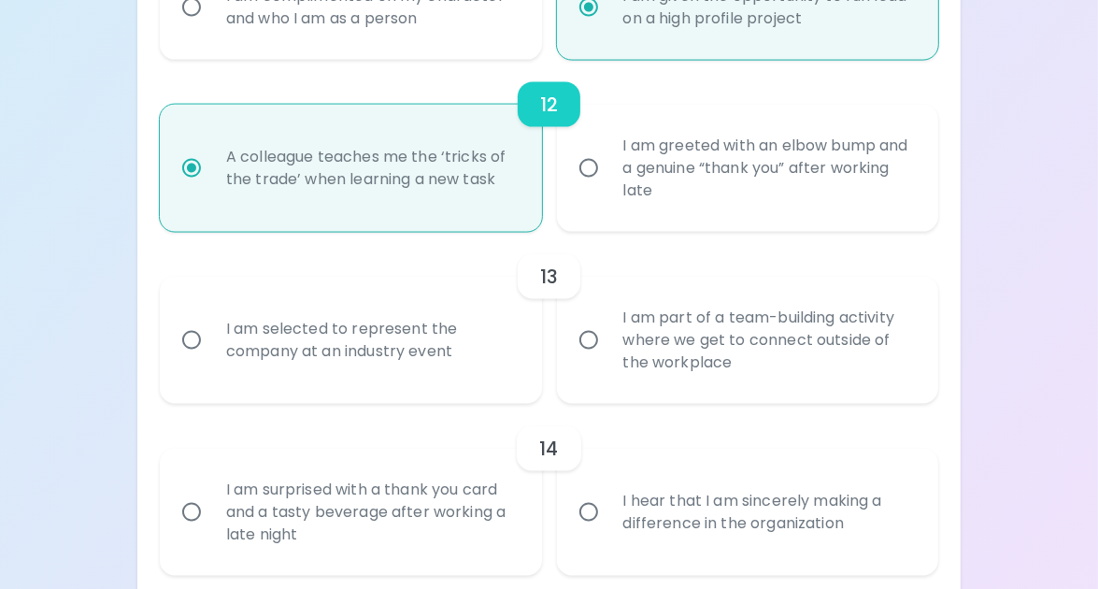
radio input "false"
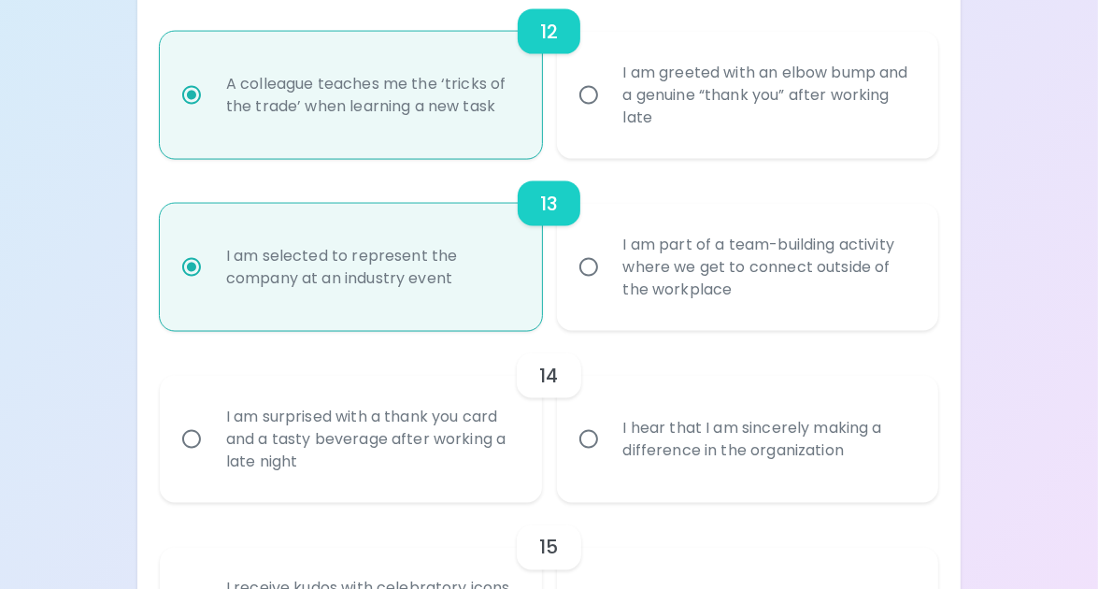
scroll to position [2316, 0]
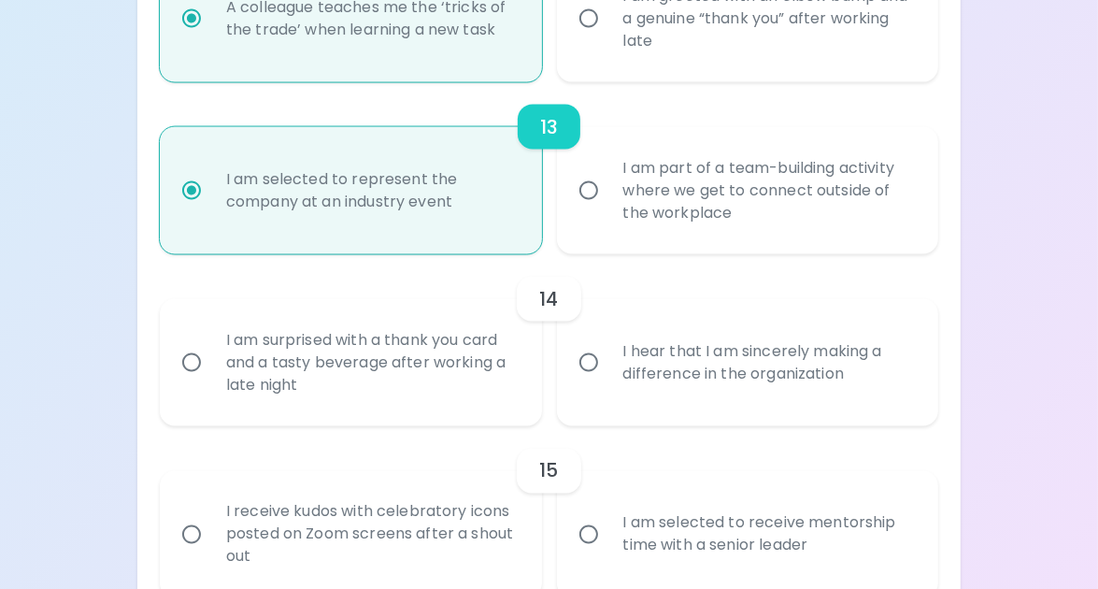
radio input "true"
click at [449, 350] on div "I am surprised with a thank you card and a tasty beverage after working a late …" at bounding box center [371, 362] width 320 height 112
click at [211, 350] on input "I am surprised with a thank you card and a tasty beverage after working a late …" at bounding box center [191, 362] width 39 height 39
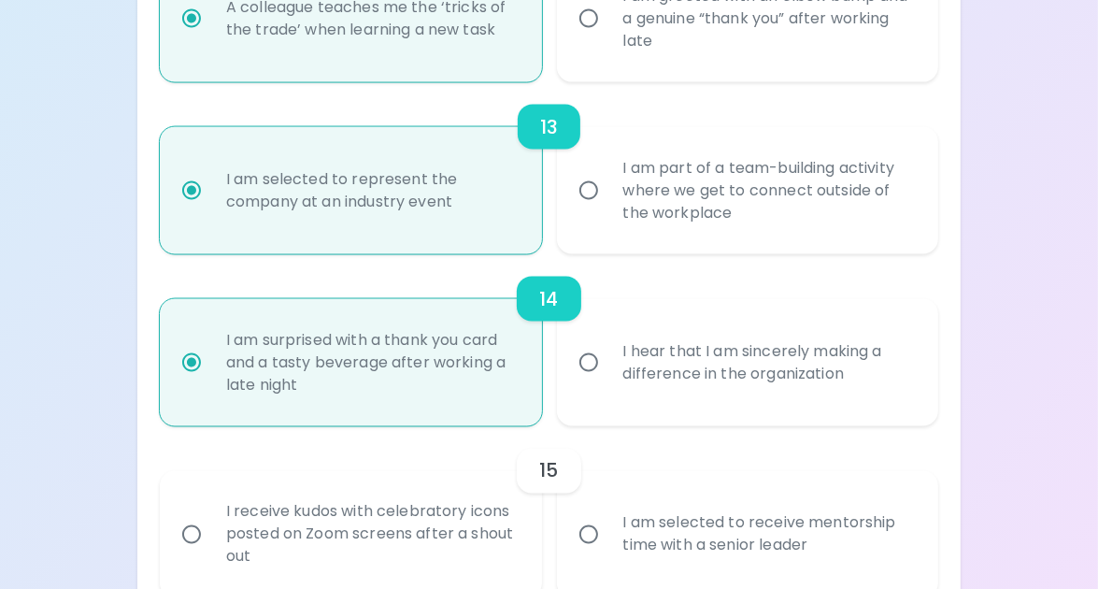
radio input "false"
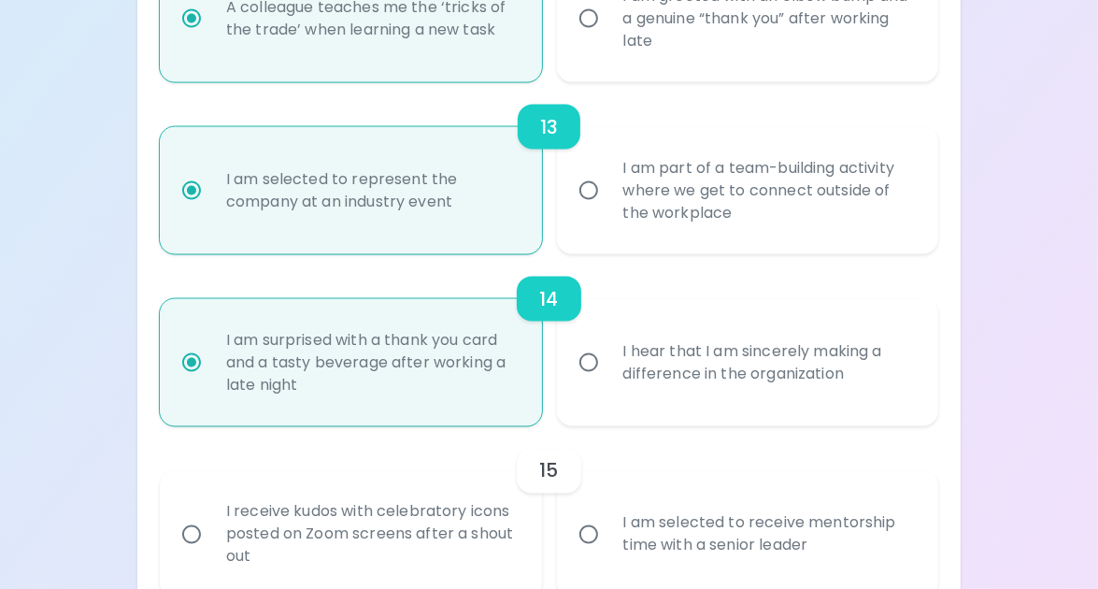
radio input "false"
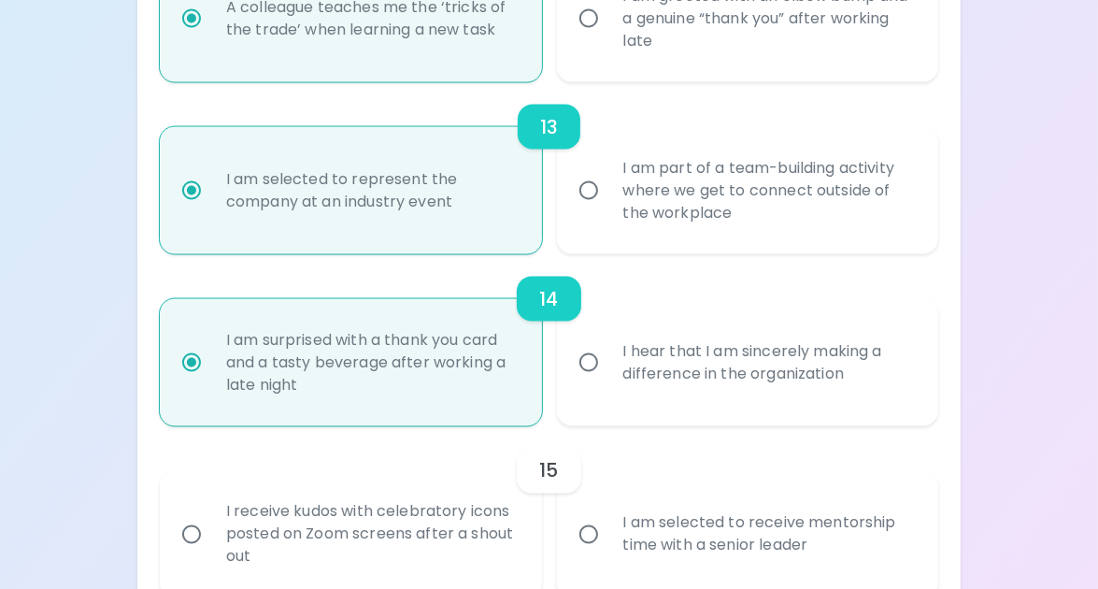
radio input "false"
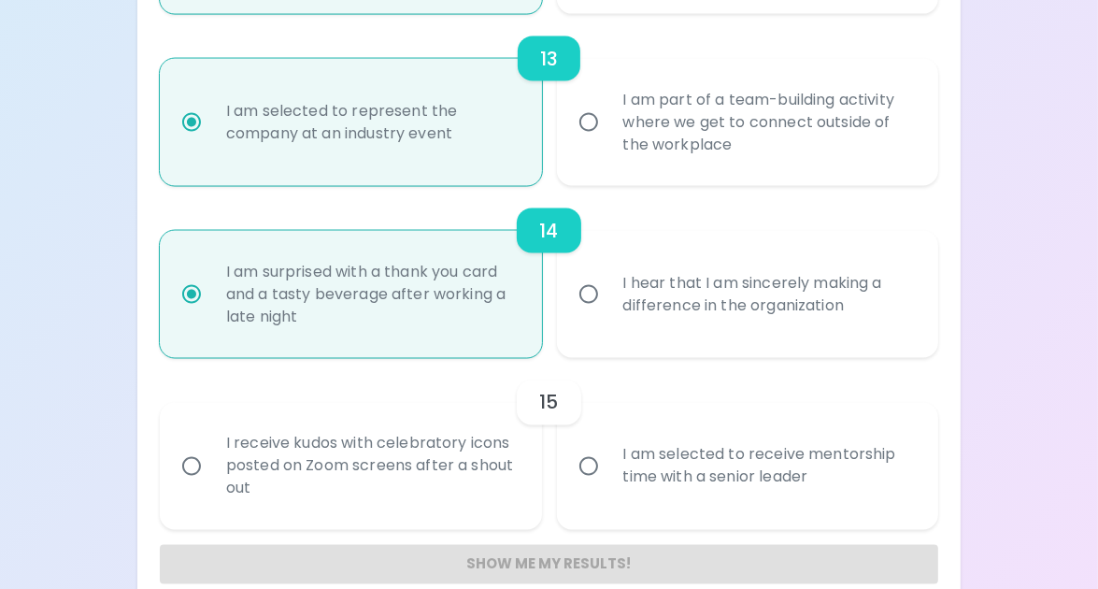
scroll to position [2417, 0]
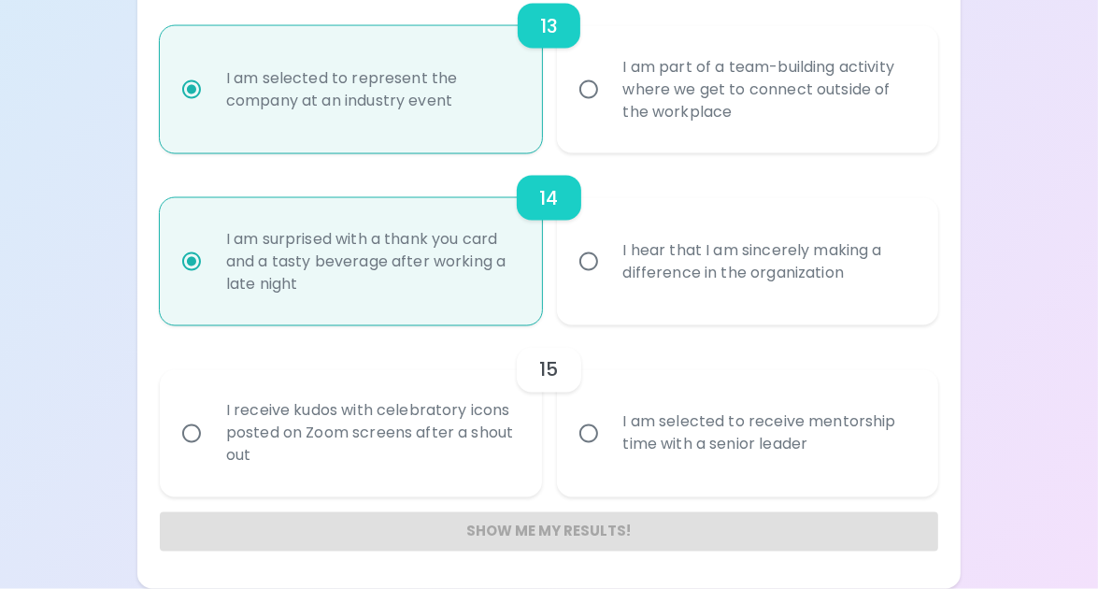
radio input "true"
click at [709, 427] on div "I am selected to receive mentorship time with a senior leader" at bounding box center [768, 434] width 320 height 90
click at [608, 427] on input "I am selected to receive mentorship time with a senior leader" at bounding box center [588, 433] width 39 height 39
radio input "false"
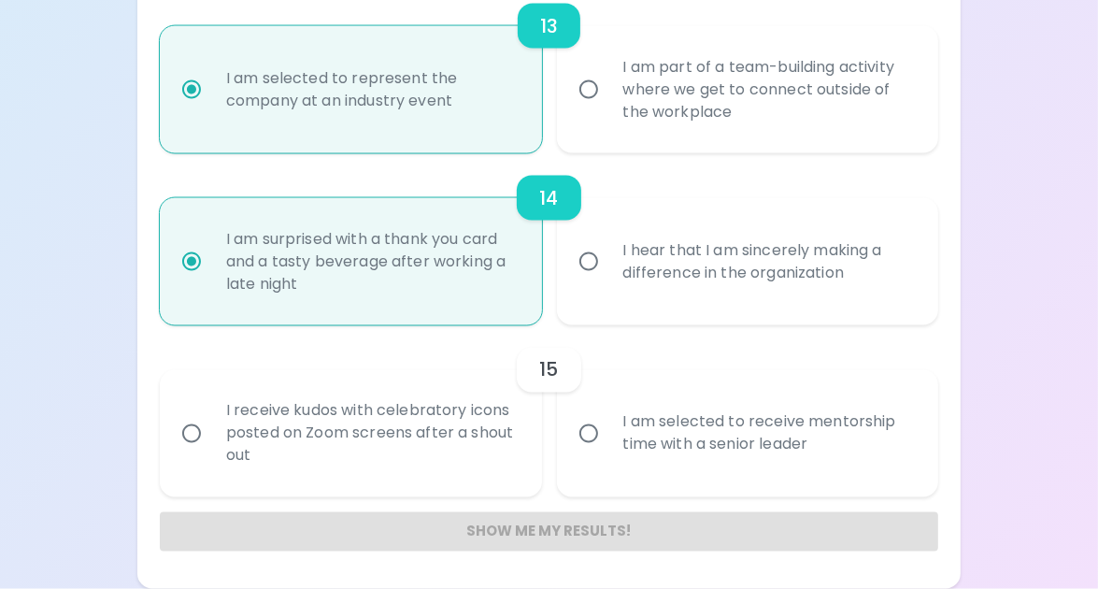
radio input "false"
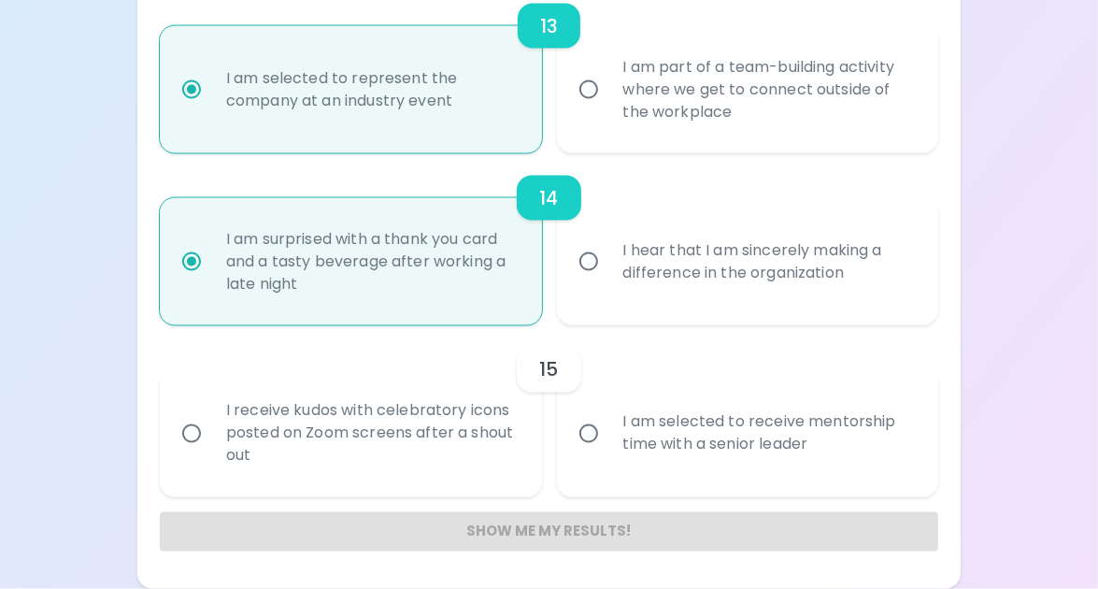
radio input "false"
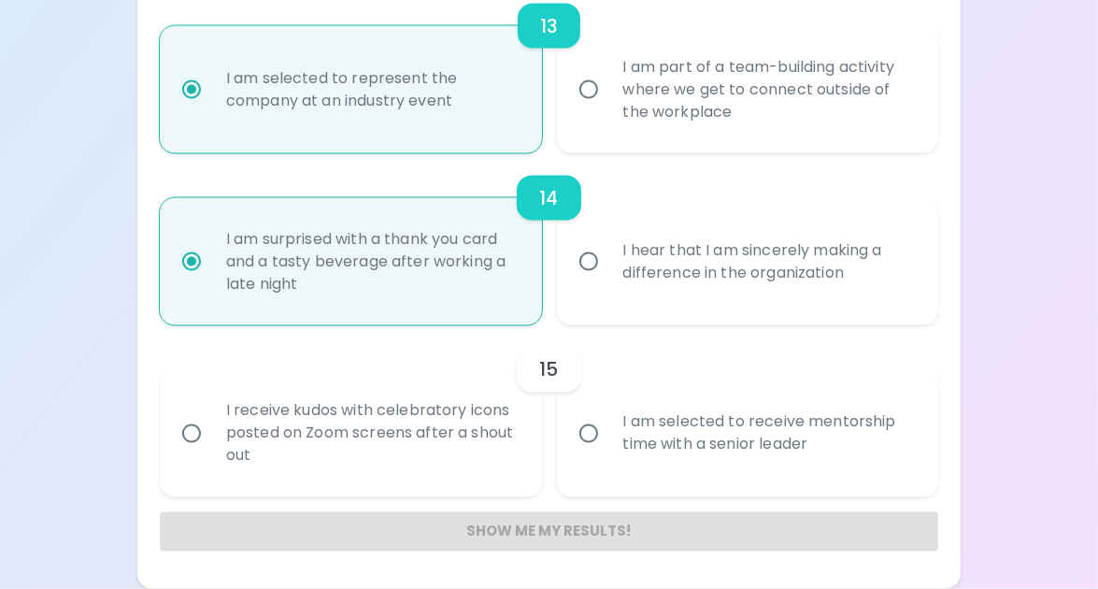
radio input "false"
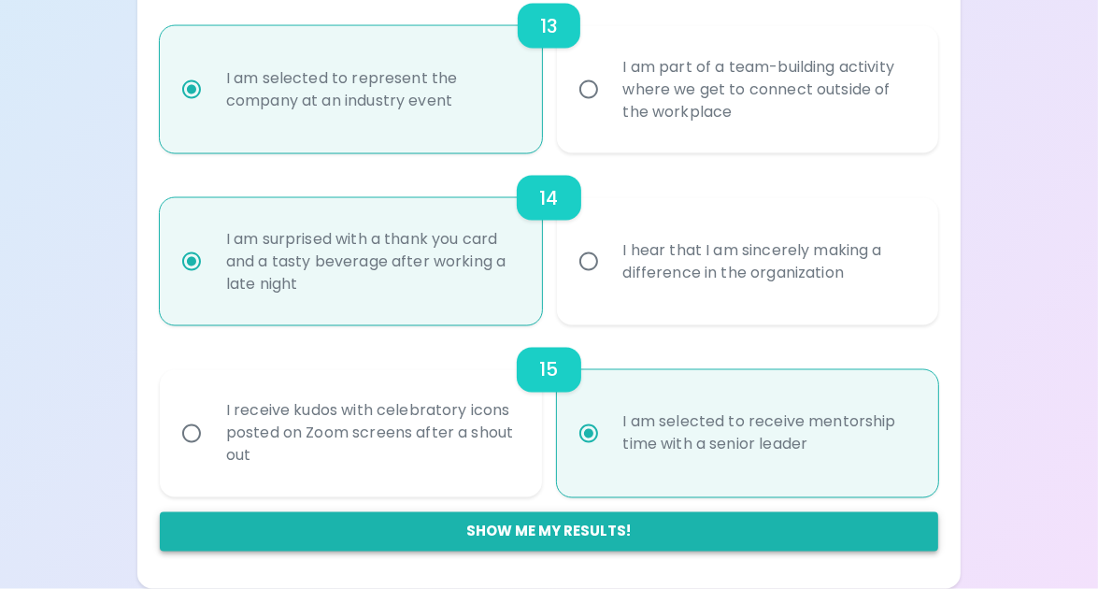
radio input "true"
click at [536, 524] on button "Show me my results!" at bounding box center [549, 531] width 778 height 39
radio input "false"
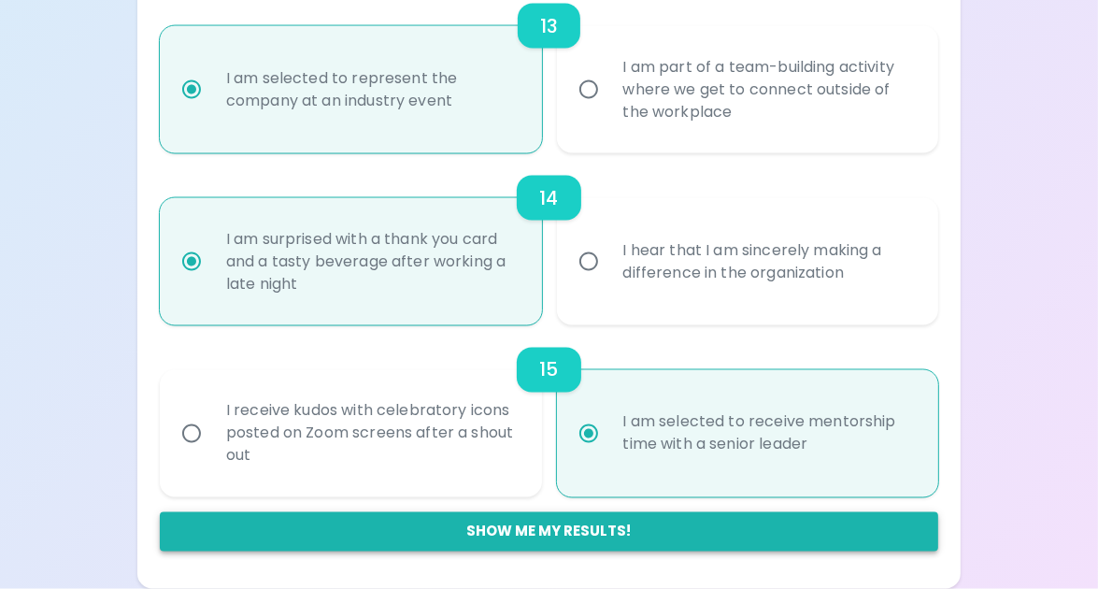
radio input "false"
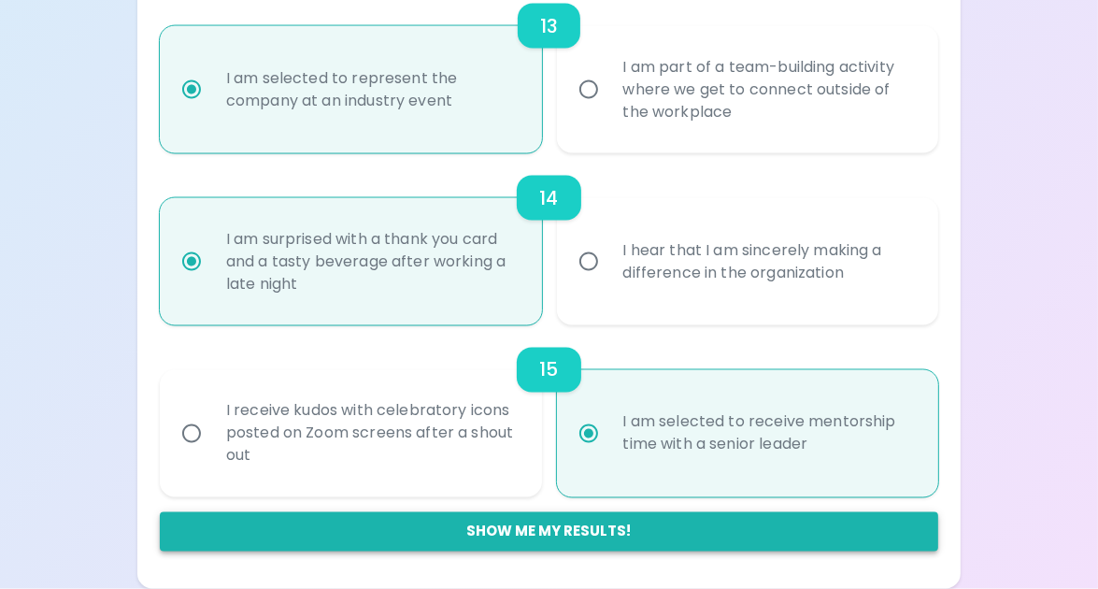
radio input "false"
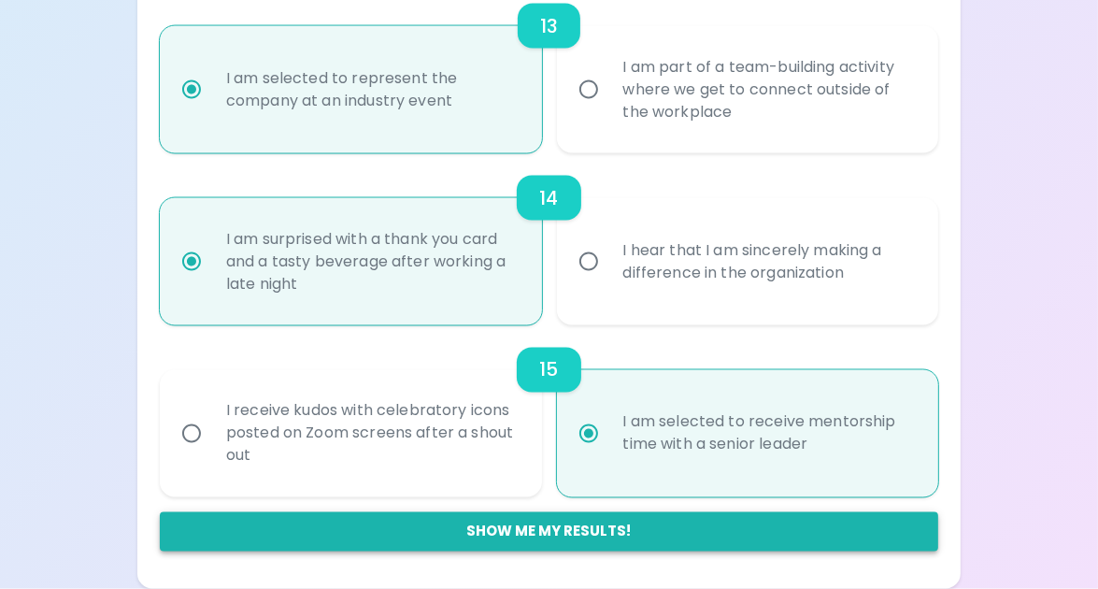
radio input "false"
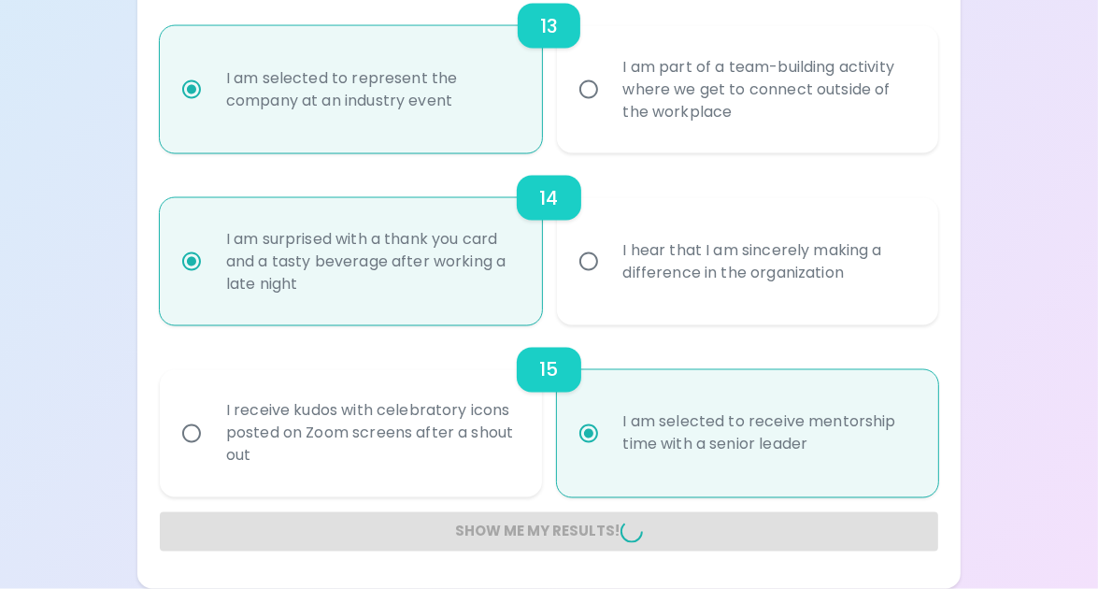
radio input "false"
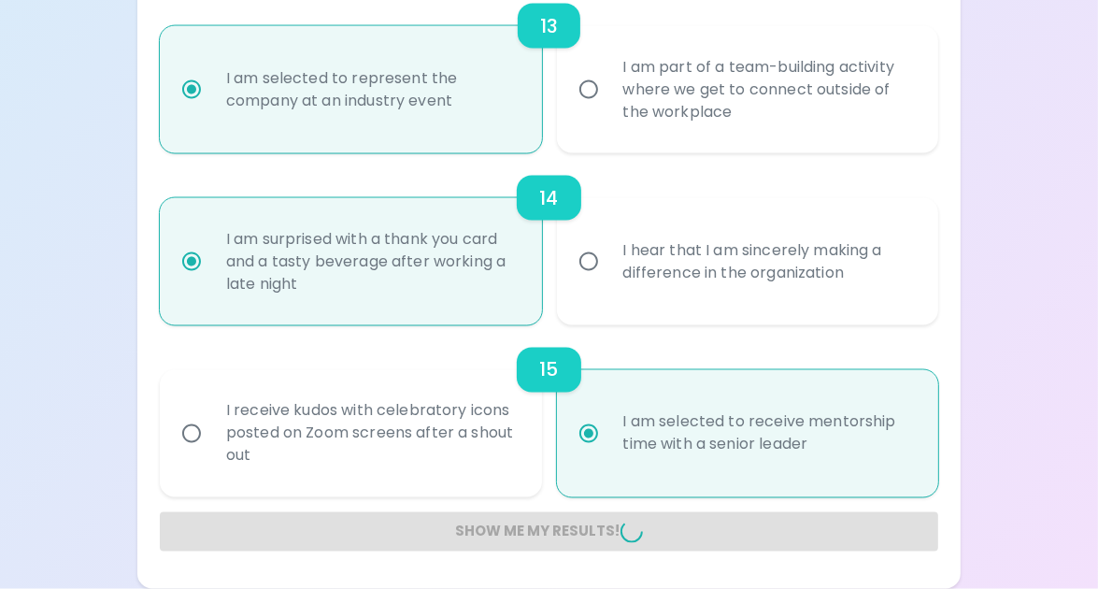
radio input "false"
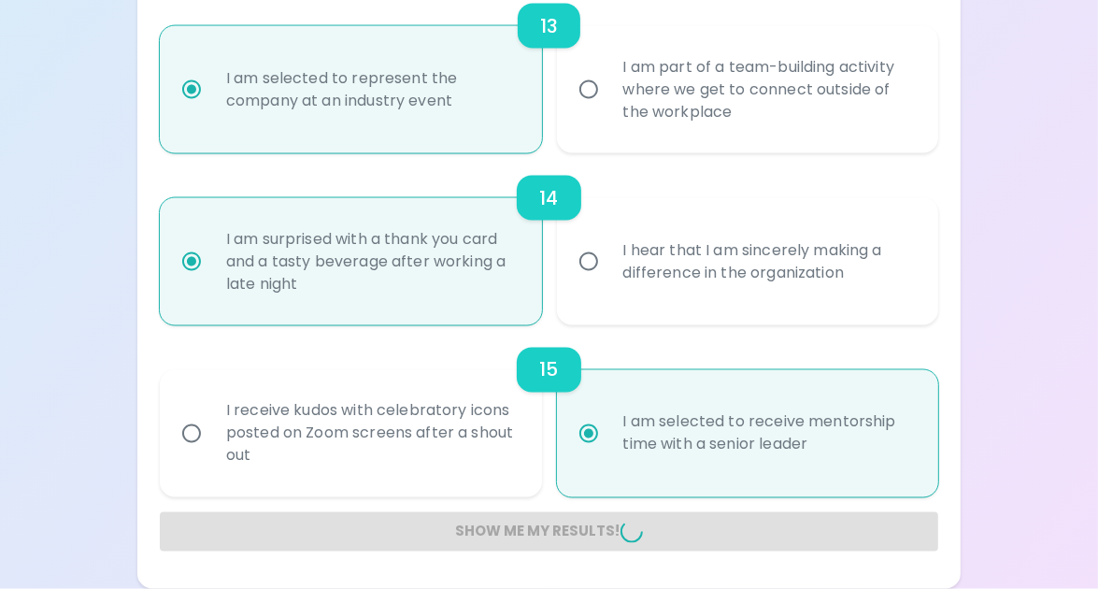
radio input "false"
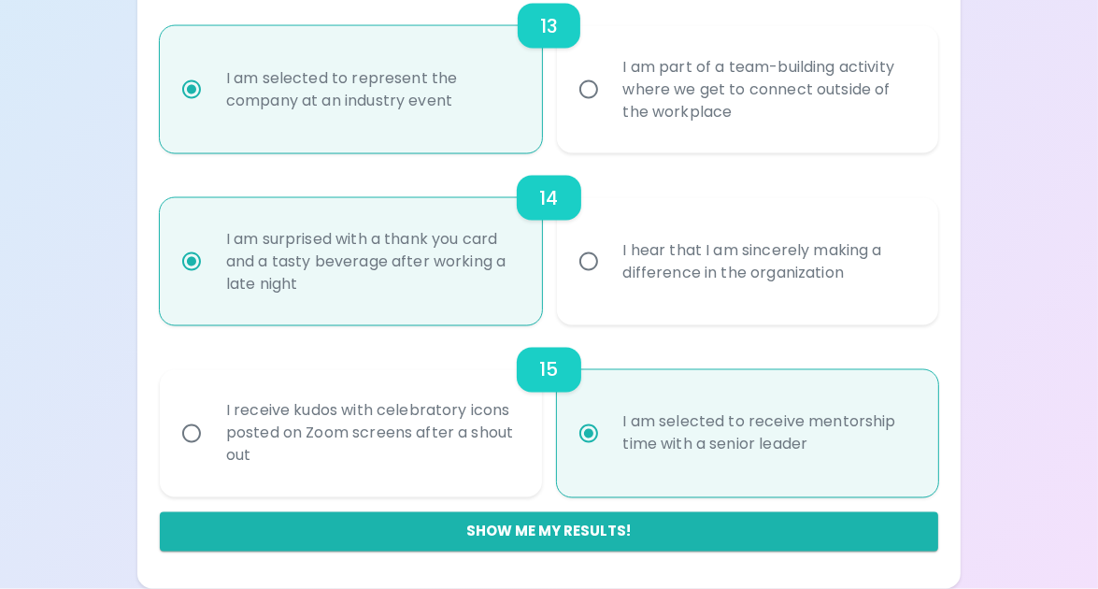
scroll to position [484, 0]
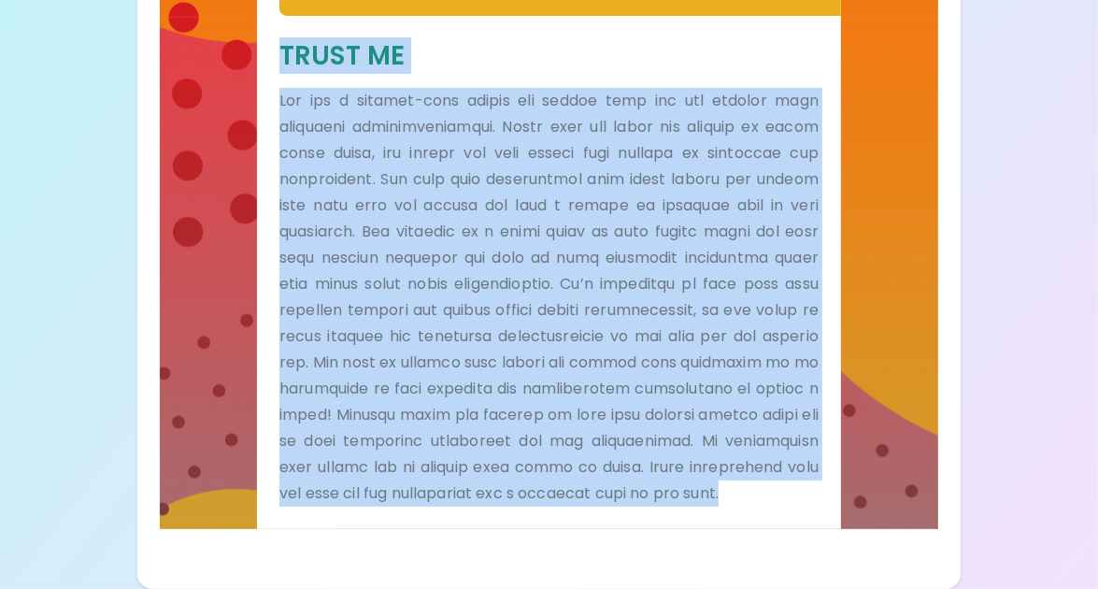
drag, startPoint x: 325, startPoint y: 444, endPoint x: 266, endPoint y: 35, distance: 413.4
click at [266, 35] on div "Trust Me" at bounding box center [549, 272] width 584 height 513
copy div "Lorem Ip Dol sit a consect-adip elitse doe tempor inci utl etd magnaal enim adm…"
